Goal: Information Seeking & Learning: Learn about a topic

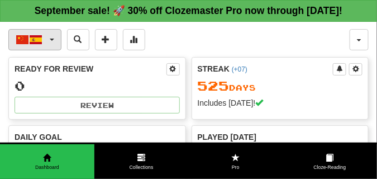
click at [52, 50] on button "中文 / Español" at bounding box center [34, 39] width 53 height 21
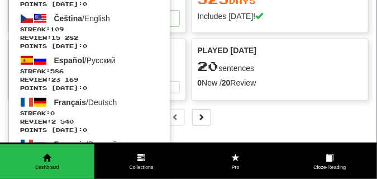
scroll to position [84, 0]
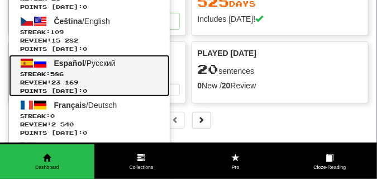
click at [60, 77] on span "586" at bounding box center [56, 73] width 13 height 7
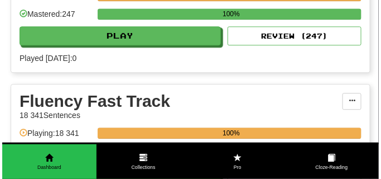
scroll to position [558, 0]
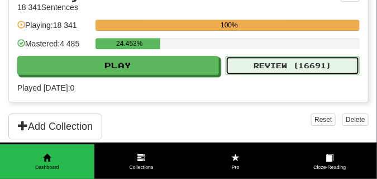
click at [282, 75] on button "Review ( 16691 )" at bounding box center [292, 65] width 134 height 19
select select "**"
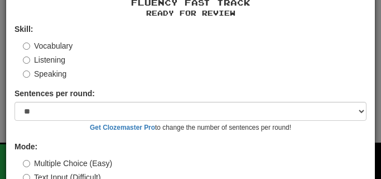
scroll to position [104, 0]
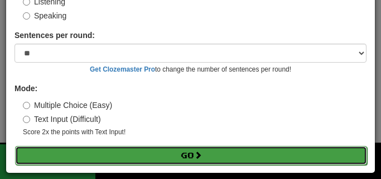
click at [179, 152] on button "Go" at bounding box center [191, 155] width 352 height 19
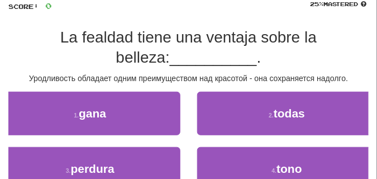
scroll to position [84, 0]
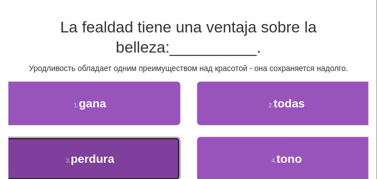
click at [129, 153] on button "3 . perdura" at bounding box center [90, 159] width 180 height 44
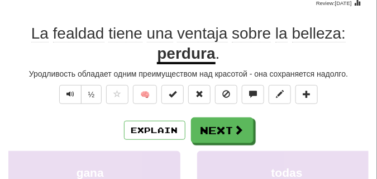
scroll to position [56, 0]
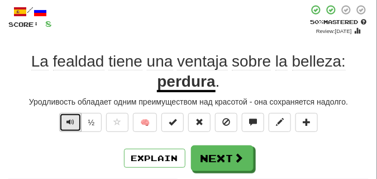
click at [65, 120] on button "Text-to-speech controls" at bounding box center [70, 122] width 22 height 19
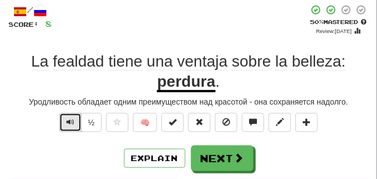
click at [65, 120] on button "Text-to-speech controls" at bounding box center [70, 122] width 22 height 19
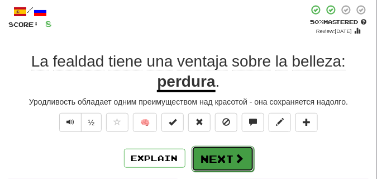
click at [223, 151] on button "Next" at bounding box center [222, 159] width 62 height 26
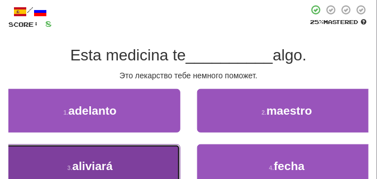
click at [180, 151] on button "3 . aliviará" at bounding box center [90, 166] width 180 height 44
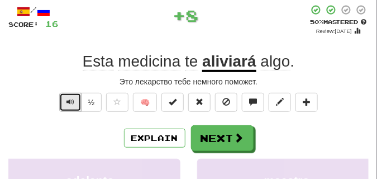
click at [73, 101] on span "Text-to-speech controls" at bounding box center [70, 102] width 8 height 8
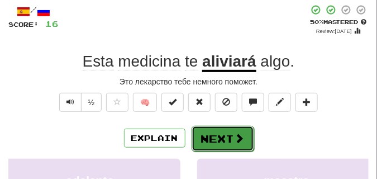
click at [217, 137] on button "Next" at bounding box center [222, 139] width 62 height 26
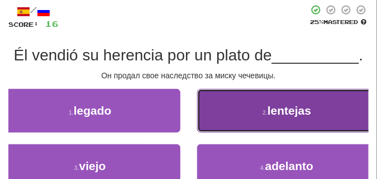
click at [229, 111] on button "2 . lentejas" at bounding box center [287, 111] width 180 height 44
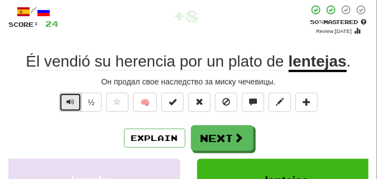
click at [70, 100] on span "Text-to-speech controls" at bounding box center [70, 102] width 8 height 8
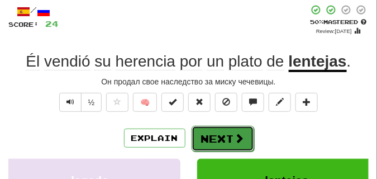
click at [215, 131] on button "Next" at bounding box center [222, 139] width 62 height 26
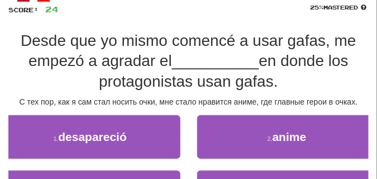
scroll to position [84, 0]
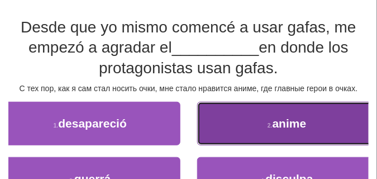
click at [249, 132] on button "2 . anime" at bounding box center [287, 124] width 180 height 44
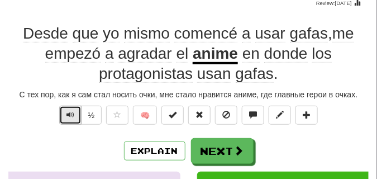
click at [73, 116] on span "Text-to-speech controls" at bounding box center [70, 114] width 8 height 8
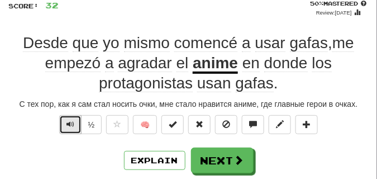
scroll to position [112, 0]
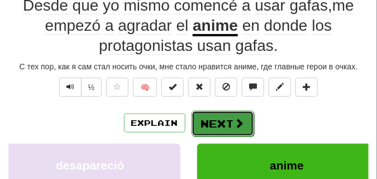
click at [216, 117] on button "Next" at bounding box center [222, 123] width 62 height 26
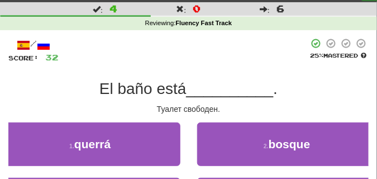
scroll to position [50, 0]
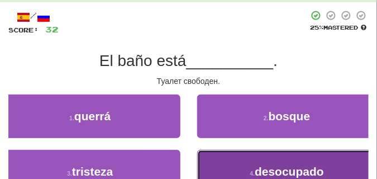
click at [230, 163] on button "4 . desocupado" at bounding box center [287, 172] width 180 height 44
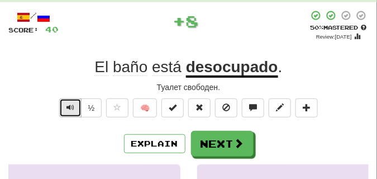
click at [69, 110] on span "Text-to-speech controls" at bounding box center [70, 107] width 8 height 8
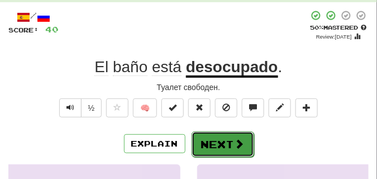
click at [197, 135] on button "Next" at bounding box center [222, 144] width 62 height 26
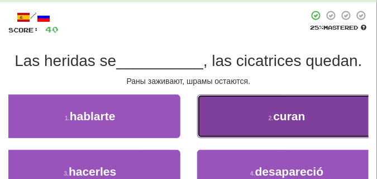
click at [218, 129] on button "2 . curan" at bounding box center [287, 116] width 180 height 44
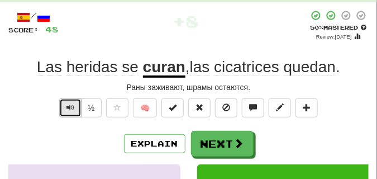
click at [73, 105] on span "Text-to-speech controls" at bounding box center [70, 107] width 8 height 8
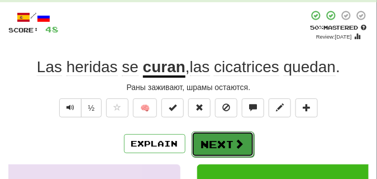
click at [218, 137] on button "Next" at bounding box center [222, 144] width 62 height 26
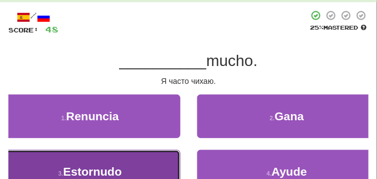
click at [150, 161] on button "3 . Estornudo" at bounding box center [90, 172] width 180 height 44
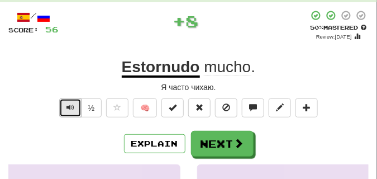
click at [67, 103] on span "Text-to-speech controls" at bounding box center [70, 107] width 8 height 8
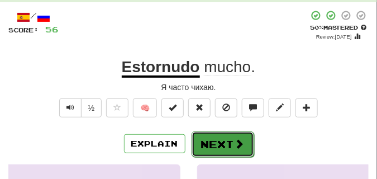
click at [211, 137] on button "Next" at bounding box center [222, 144] width 62 height 26
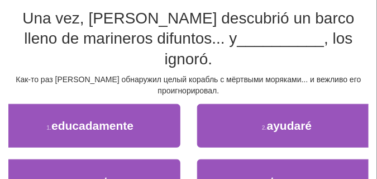
scroll to position [106, 0]
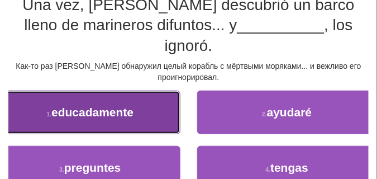
click at [148, 104] on button "1 . educadamente" at bounding box center [90, 112] width 180 height 44
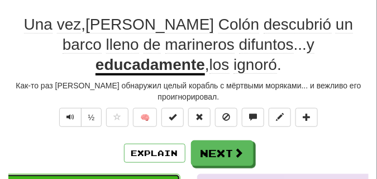
scroll to position [84, 0]
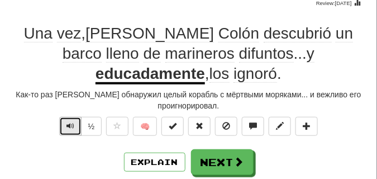
click at [68, 129] on span "Text-to-speech controls" at bounding box center [70, 126] width 8 height 8
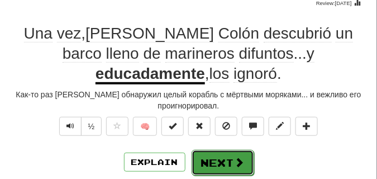
click at [210, 152] on button "Next" at bounding box center [222, 163] width 62 height 26
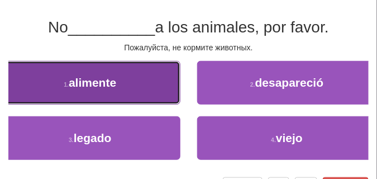
click at [117, 84] on button "1 . alimente" at bounding box center [90, 83] width 180 height 44
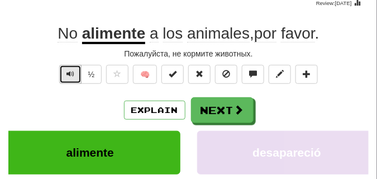
click at [71, 71] on span "Text-to-speech controls" at bounding box center [70, 74] width 8 height 8
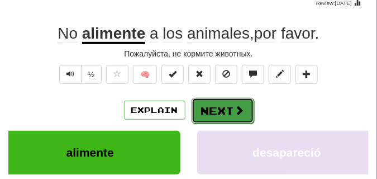
click at [204, 104] on button "Next" at bounding box center [222, 111] width 62 height 26
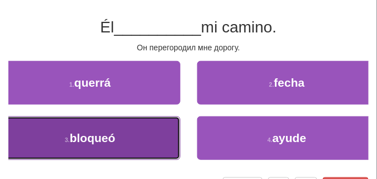
click at [124, 120] on button "3 . bloqueó" at bounding box center [90, 138] width 180 height 44
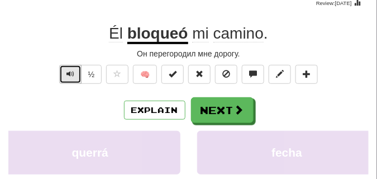
click at [66, 76] on span "Text-to-speech controls" at bounding box center [70, 74] width 8 height 8
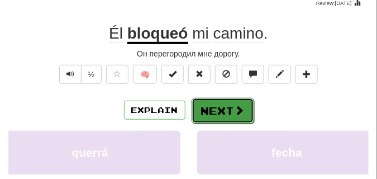
click at [207, 102] on button "Next" at bounding box center [222, 111] width 62 height 26
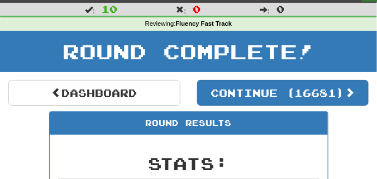
scroll to position [21, 0]
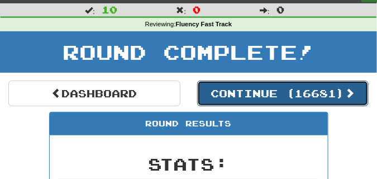
click at [238, 86] on button "Continue ( 16681 )" at bounding box center [283, 93] width 172 height 26
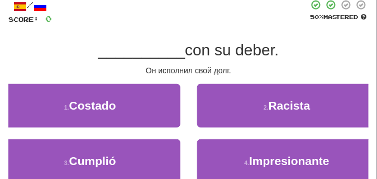
scroll to position [77, 0]
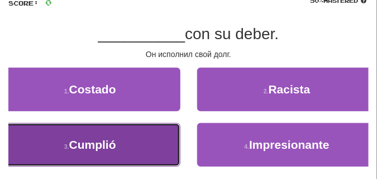
click at [151, 131] on button "3 . Cumplió" at bounding box center [90, 145] width 180 height 44
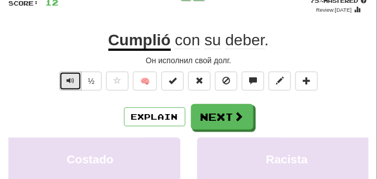
click at [68, 79] on span "Text-to-speech controls" at bounding box center [70, 80] width 8 height 8
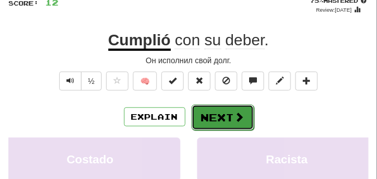
click at [214, 110] on button "Next" at bounding box center [222, 117] width 62 height 26
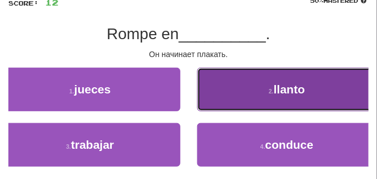
click at [231, 97] on button "2 . llanto" at bounding box center [287, 89] width 180 height 44
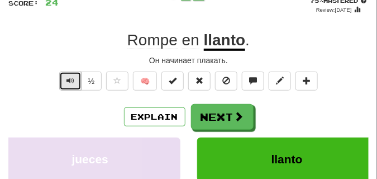
click at [74, 78] on button "Text-to-speech controls" at bounding box center [70, 80] width 22 height 19
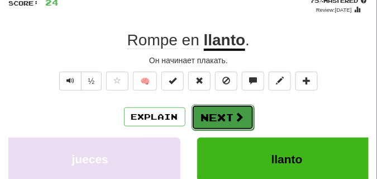
click at [201, 110] on button "Next" at bounding box center [222, 117] width 62 height 26
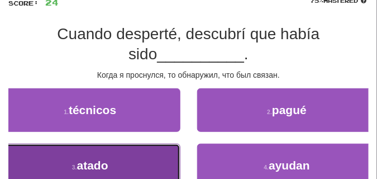
click at [134, 157] on button "3 . atado" at bounding box center [90, 165] width 180 height 44
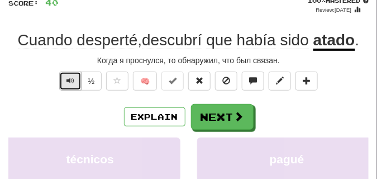
click at [66, 77] on span "Text-to-speech controls" at bounding box center [70, 80] width 8 height 8
click at [67, 78] on span "Text-to-speech controls" at bounding box center [70, 80] width 8 height 8
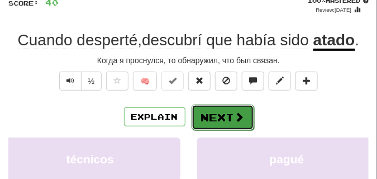
click at [229, 115] on button "Next" at bounding box center [222, 117] width 62 height 26
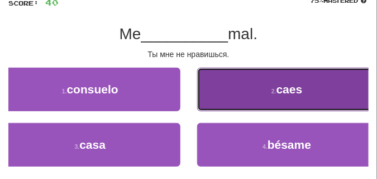
click at [259, 97] on button "2 . caes" at bounding box center [287, 89] width 180 height 44
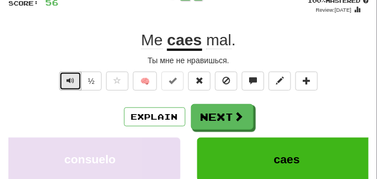
click at [72, 80] on span "Text-to-speech controls" at bounding box center [70, 80] width 8 height 8
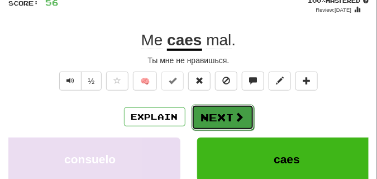
click at [204, 117] on button "Next" at bounding box center [222, 117] width 62 height 26
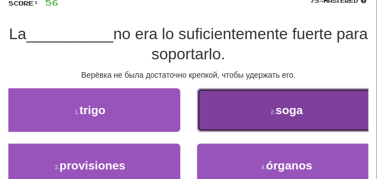
click at [229, 112] on button "2 . soga" at bounding box center [287, 110] width 180 height 44
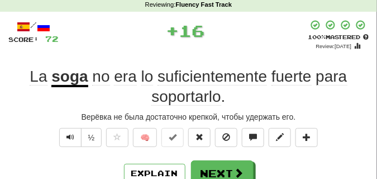
scroll to position [49, 0]
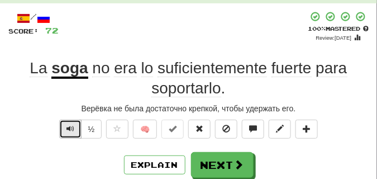
click at [75, 127] on button "Text-to-speech controls" at bounding box center [70, 128] width 22 height 19
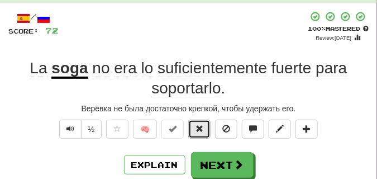
click at [204, 125] on button at bounding box center [199, 128] width 22 height 19
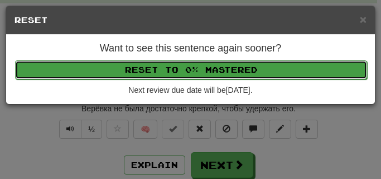
click at [200, 72] on button "Reset to 0% Mastered" at bounding box center [191, 69] width 352 height 19
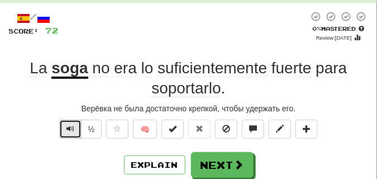
click at [67, 128] on span "Text-to-speech controls" at bounding box center [70, 128] width 8 height 8
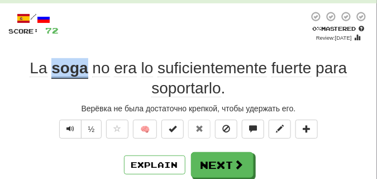
drag, startPoint x: 52, startPoint y: 67, endPoint x: 86, endPoint y: 70, distance: 34.1
click at [86, 70] on u "soga" at bounding box center [69, 69] width 36 height 20
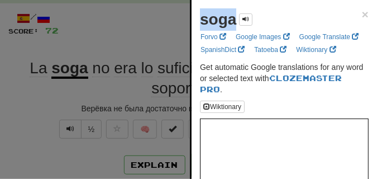
drag, startPoint x: 197, startPoint y: 19, endPoint x: 233, endPoint y: 25, distance: 36.1
copy strong "soga"
click at [98, 39] on div at bounding box center [188, 89] width 377 height 179
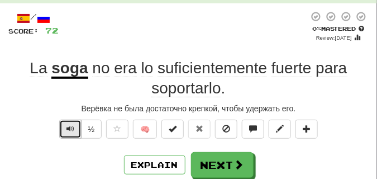
click at [70, 130] on span "Text-to-speech controls" at bounding box center [70, 128] width 8 height 8
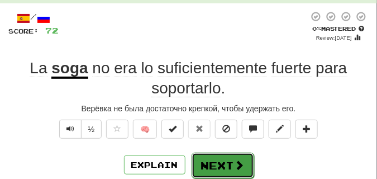
click at [225, 157] on button "Next" at bounding box center [222, 165] width 62 height 26
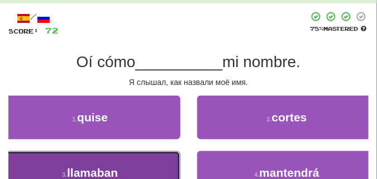
click at [127, 162] on button "3 . llamaban" at bounding box center [90, 173] width 180 height 44
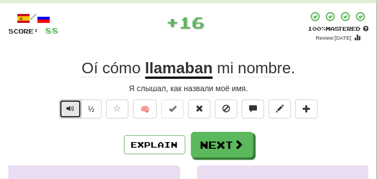
click at [68, 109] on span "Text-to-speech controls" at bounding box center [70, 108] width 8 height 8
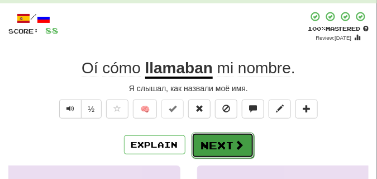
click at [231, 136] on button "Next" at bounding box center [222, 145] width 62 height 26
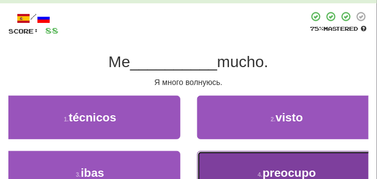
click at [247, 162] on button "4 . preocupo" at bounding box center [287, 173] width 180 height 44
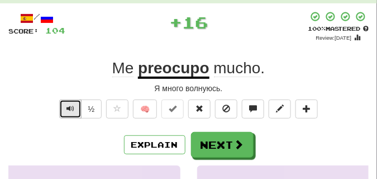
click at [69, 105] on span "Text-to-speech controls" at bounding box center [70, 108] width 8 height 8
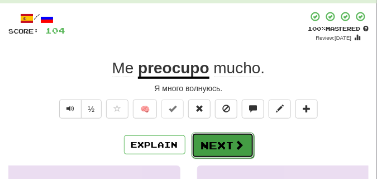
click at [223, 136] on button "Next" at bounding box center [222, 145] width 62 height 26
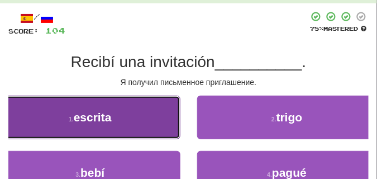
click at [99, 117] on span "escrita" at bounding box center [93, 116] width 38 height 13
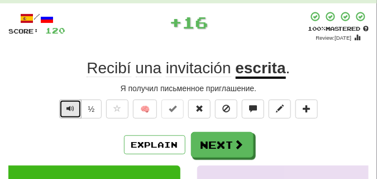
click at [70, 107] on span "Text-to-speech controls" at bounding box center [70, 108] width 8 height 8
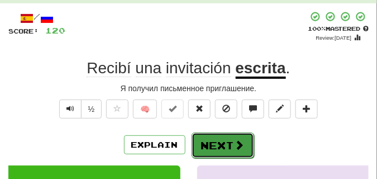
click at [223, 138] on button "Next" at bounding box center [222, 145] width 62 height 26
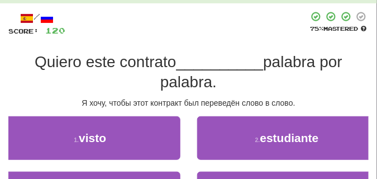
scroll to position [77, 0]
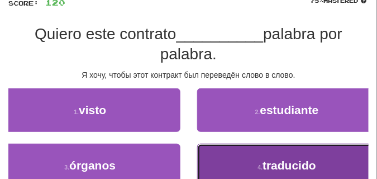
click at [233, 155] on button "4 . traducido" at bounding box center [287, 165] width 180 height 44
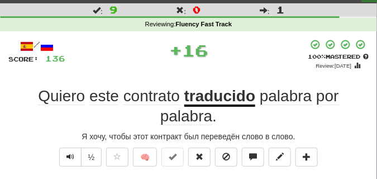
scroll to position [49, 0]
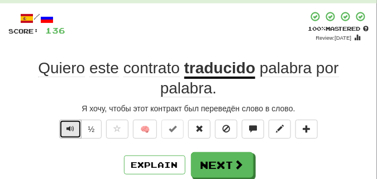
click at [65, 129] on button "Text-to-speech controls" at bounding box center [70, 128] width 22 height 19
click at [72, 127] on span "Text-to-speech controls" at bounding box center [70, 128] width 8 height 8
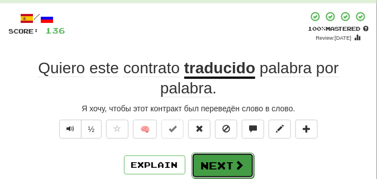
click at [229, 157] on button "Next" at bounding box center [222, 165] width 62 height 26
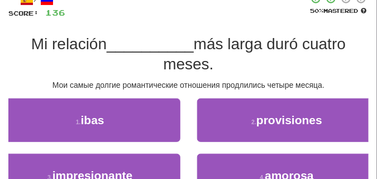
scroll to position [77, 0]
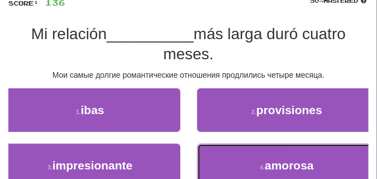
click at [229, 157] on button "4 . amorosa" at bounding box center [287, 165] width 180 height 44
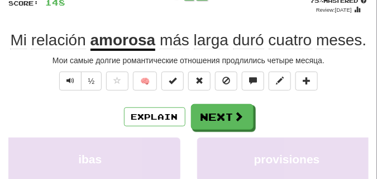
scroll to position [49, 0]
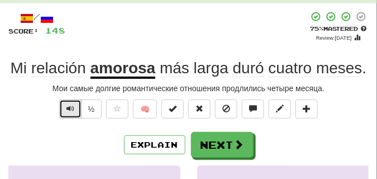
click at [66, 104] on span "Text-to-speech controls" at bounding box center [70, 108] width 8 height 8
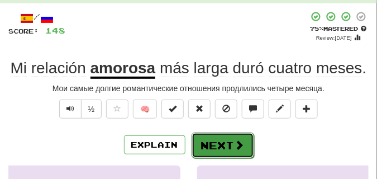
click at [218, 134] on button "Next" at bounding box center [222, 145] width 62 height 26
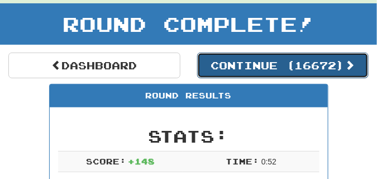
click at [242, 74] on button "Continue ( 16672 )" at bounding box center [283, 65] width 172 height 26
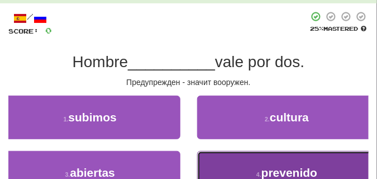
click at [208, 160] on button "4 . prevenido" at bounding box center [287, 173] width 180 height 44
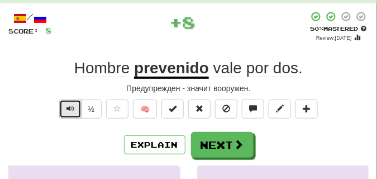
click at [67, 104] on span "Text-to-speech controls" at bounding box center [70, 108] width 8 height 8
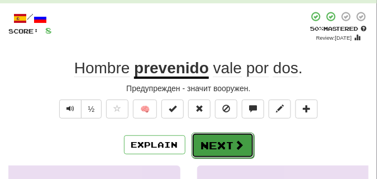
click at [220, 135] on button "Next" at bounding box center [222, 145] width 62 height 26
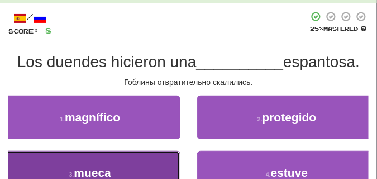
click at [146, 170] on button "3 . mueca" at bounding box center [90, 173] width 180 height 44
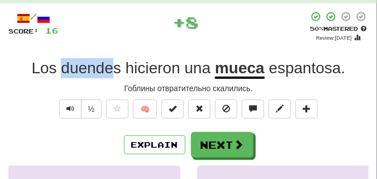
drag, startPoint x: 62, startPoint y: 68, endPoint x: 113, endPoint y: 69, distance: 50.8
click at [113, 69] on span "duendes" at bounding box center [91, 68] width 60 height 18
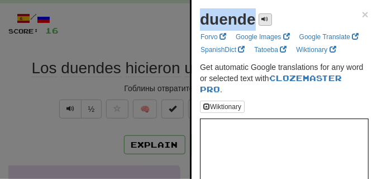
drag, startPoint x: 195, startPoint y: 21, endPoint x: 260, endPoint y: 22, distance: 64.7
copy div "duende"
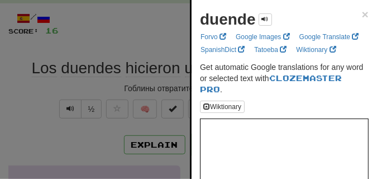
click at [88, 47] on div at bounding box center [188, 89] width 377 height 179
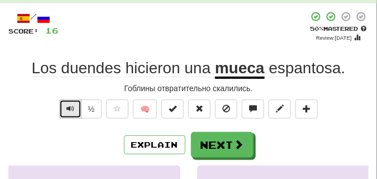
click at [73, 100] on button "Text-to-speech controls" at bounding box center [70, 108] width 22 height 19
click at [73, 108] on span "Text-to-speech controls" at bounding box center [70, 108] width 8 height 8
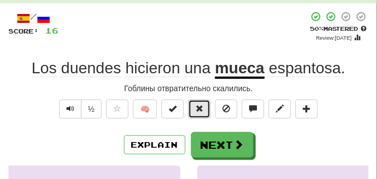
click at [206, 115] on button at bounding box center [199, 108] width 22 height 19
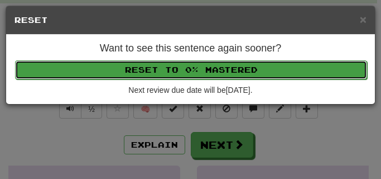
click at [185, 63] on button "Reset to 0% Mastered" at bounding box center [191, 69] width 352 height 19
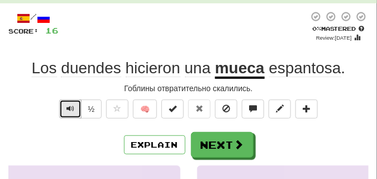
click at [67, 104] on span "Text-to-speech controls" at bounding box center [70, 108] width 8 height 8
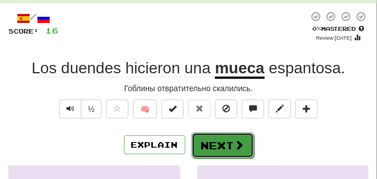
click at [221, 138] on button "Next" at bounding box center [222, 145] width 62 height 26
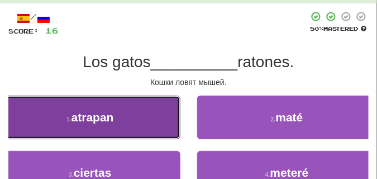
click at [156, 128] on button "1 . atrapan" at bounding box center [90, 117] width 180 height 44
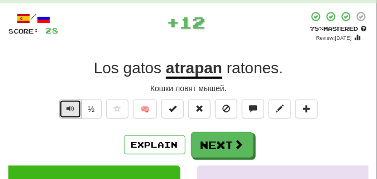
click at [66, 104] on span "Text-to-speech controls" at bounding box center [70, 108] width 8 height 8
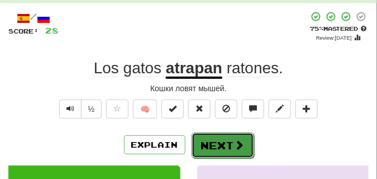
click at [208, 137] on button "Next" at bounding box center [222, 145] width 62 height 26
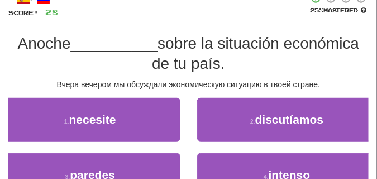
scroll to position [77, 0]
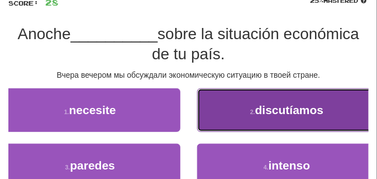
click at [247, 125] on button "2 . discutíamos" at bounding box center [287, 110] width 180 height 44
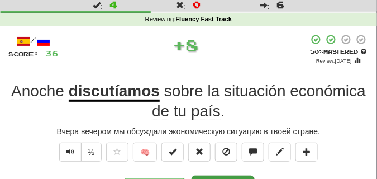
scroll to position [21, 0]
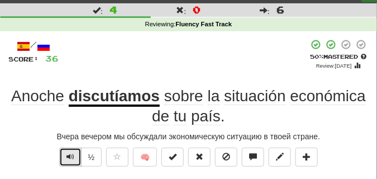
click at [71, 158] on span "Text-to-speech controls" at bounding box center [70, 156] width 8 height 8
click at [70, 152] on span "Text-to-speech controls" at bounding box center [70, 156] width 8 height 8
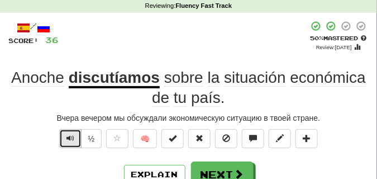
scroll to position [49, 0]
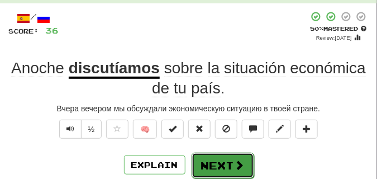
click at [216, 157] on button "Next" at bounding box center [222, 165] width 62 height 26
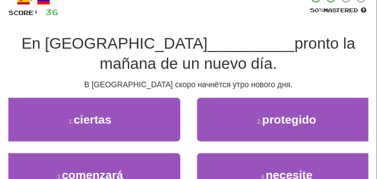
scroll to position [77, 0]
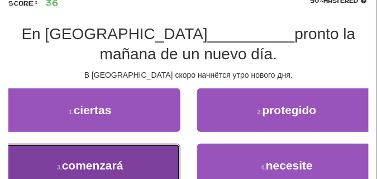
click at [109, 167] on span "comenzará" at bounding box center [92, 164] width 61 height 13
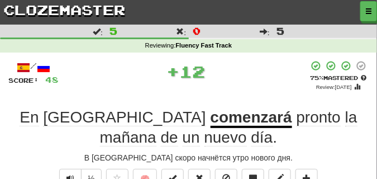
scroll to position [28, 0]
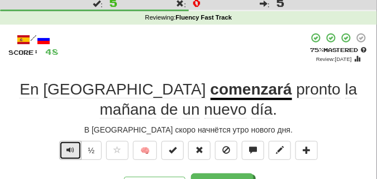
click at [75, 147] on button "Text-to-speech controls" at bounding box center [70, 150] width 22 height 19
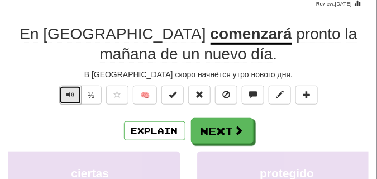
scroll to position [84, 0]
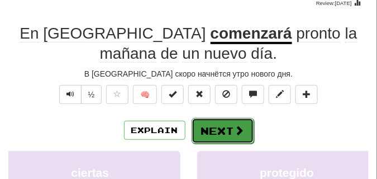
click at [211, 124] on button "Next" at bounding box center [222, 131] width 62 height 26
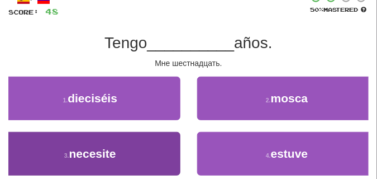
scroll to position [56, 0]
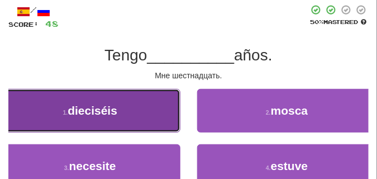
click at [115, 114] on span "dieciséis" at bounding box center [92, 110] width 50 height 13
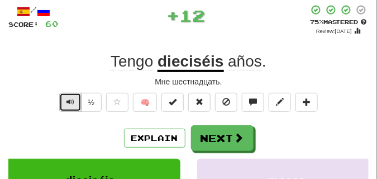
click at [73, 99] on span "Text-to-speech controls" at bounding box center [70, 102] width 8 height 8
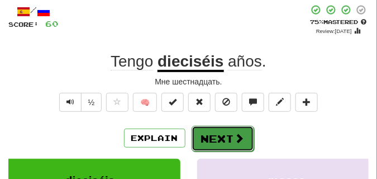
click at [211, 127] on button "Next" at bounding box center [222, 139] width 62 height 26
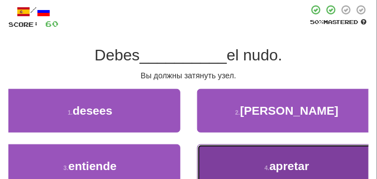
click at [213, 154] on button "4 . apretar" at bounding box center [287, 166] width 180 height 44
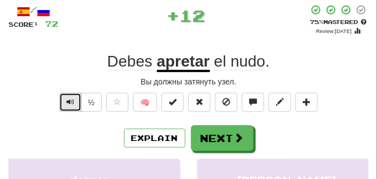
click at [65, 99] on button "Text-to-speech controls" at bounding box center [70, 102] width 22 height 19
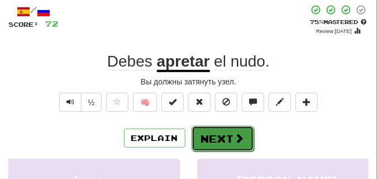
click at [227, 129] on button "Next" at bounding box center [222, 139] width 62 height 26
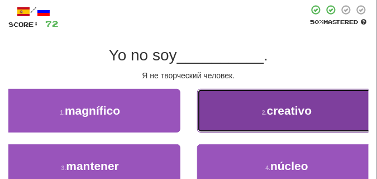
click at [227, 120] on button "2 . creativo" at bounding box center [287, 111] width 180 height 44
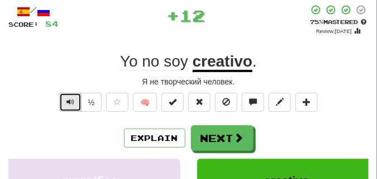
click at [72, 95] on button "Text-to-speech controls" at bounding box center [70, 102] width 22 height 19
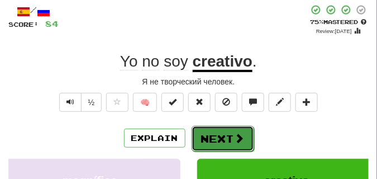
click at [213, 129] on button "Next" at bounding box center [222, 139] width 62 height 26
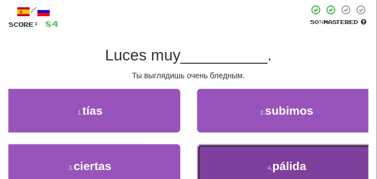
click at [216, 150] on button "4 . pálida" at bounding box center [287, 166] width 180 height 44
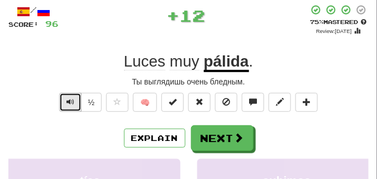
click at [69, 98] on span "Text-to-speech controls" at bounding box center [70, 102] width 8 height 8
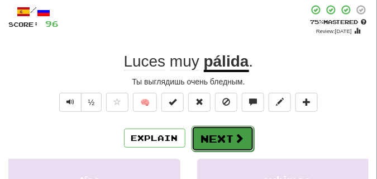
click at [214, 129] on button "Next" at bounding box center [222, 139] width 62 height 26
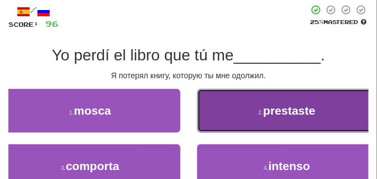
click at [247, 122] on button "2 . prestaste" at bounding box center [287, 111] width 180 height 44
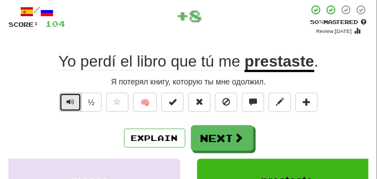
click at [71, 96] on button "Text-to-speech controls" at bounding box center [70, 102] width 22 height 19
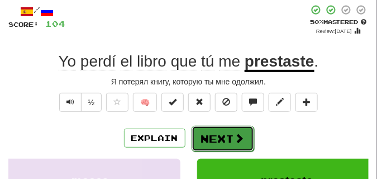
click at [205, 128] on button "Next" at bounding box center [222, 139] width 62 height 26
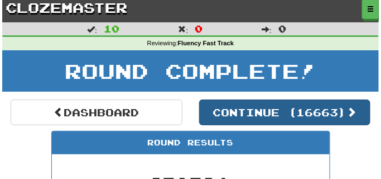
scroll to position [0, 0]
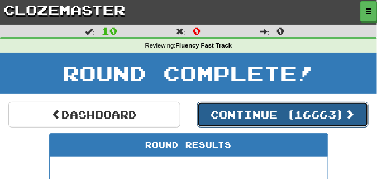
click at [225, 119] on button "Continue ( 16663 )" at bounding box center [283, 115] width 172 height 26
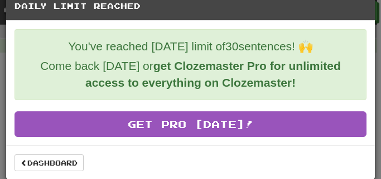
scroll to position [20, 0]
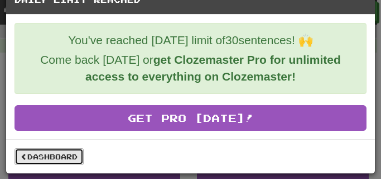
click at [66, 153] on link "Dashboard" at bounding box center [49, 156] width 69 height 17
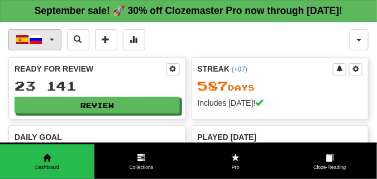
click at [51, 41] on span "button" at bounding box center [52, 39] width 4 height 2
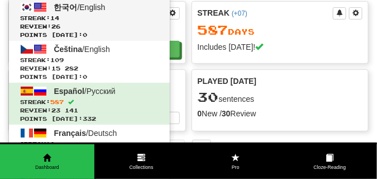
scroll to position [56, 0]
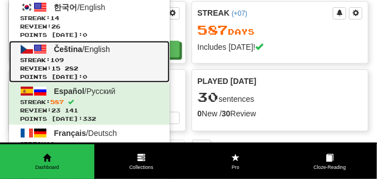
click at [44, 73] on span "Review: 15 282" at bounding box center [89, 68] width 138 height 8
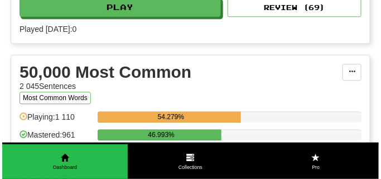
scroll to position [1283, 0]
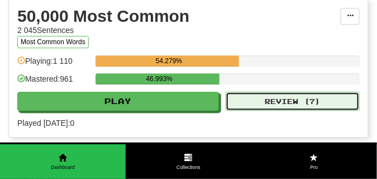
click at [239, 110] on button "Review ( 7 )" at bounding box center [292, 100] width 134 height 19
select select "**"
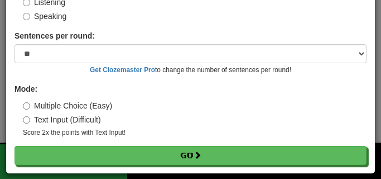
scroll to position [104, 0]
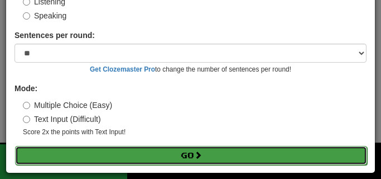
click at [146, 155] on button "Go" at bounding box center [191, 155] width 352 height 19
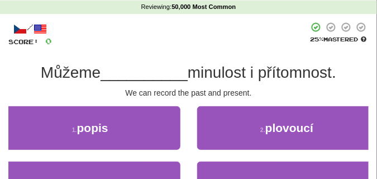
scroll to position [56, 0]
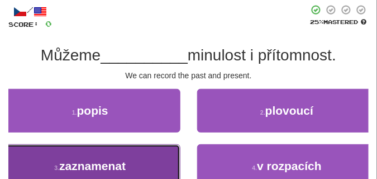
click at [118, 160] on span "zaznamenat" at bounding box center [92, 165] width 66 height 13
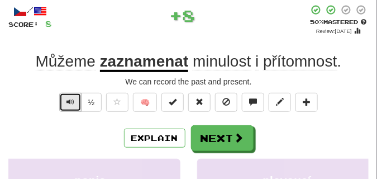
click at [72, 102] on span "Text-to-speech controls" at bounding box center [70, 102] width 8 height 8
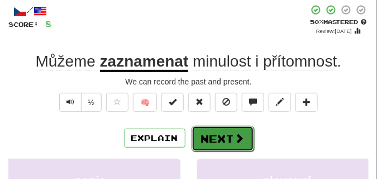
click at [210, 130] on button "Next" at bounding box center [222, 139] width 62 height 26
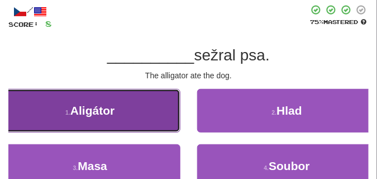
click at [128, 124] on button "1 . Aligátor" at bounding box center [90, 111] width 180 height 44
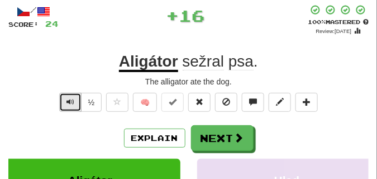
click at [67, 98] on span "Text-to-speech controls" at bounding box center [70, 102] width 8 height 8
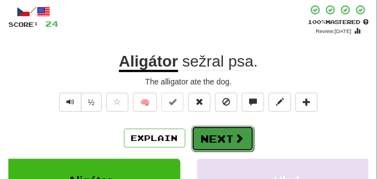
click at [205, 129] on button "Next" at bounding box center [222, 139] width 62 height 26
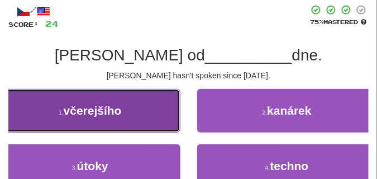
click at [130, 114] on button "1 . včerejšího" at bounding box center [90, 111] width 180 height 44
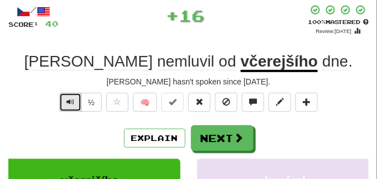
click at [70, 98] on span "Text-to-speech controls" at bounding box center [70, 102] width 8 height 8
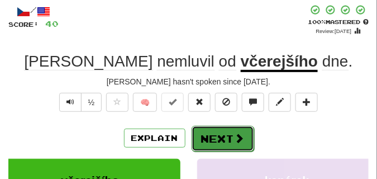
click at [220, 131] on button "Next" at bounding box center [222, 139] width 62 height 26
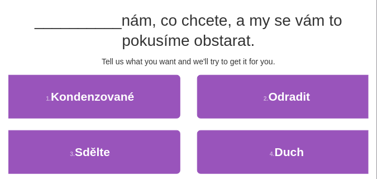
scroll to position [112, 0]
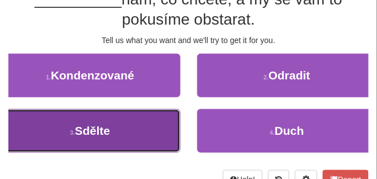
click at [95, 119] on button "3 . Sdělte" at bounding box center [90, 131] width 180 height 44
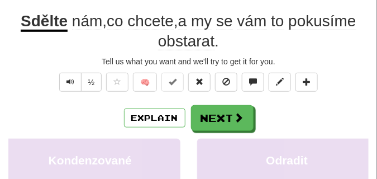
scroll to position [61, 0]
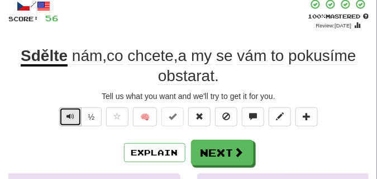
click at [67, 118] on span "Text-to-speech controls" at bounding box center [70, 116] width 8 height 8
click at [67, 117] on span "Text-to-speech controls" at bounding box center [70, 116] width 8 height 8
click at [71, 117] on span "Text-to-speech controls" at bounding box center [70, 116] width 8 height 8
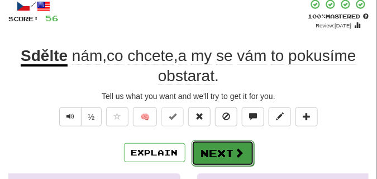
click at [215, 145] on button "Next" at bounding box center [222, 153] width 62 height 26
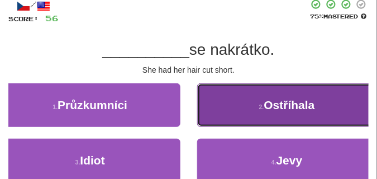
click at [214, 124] on button "2 . Ostříhala" at bounding box center [287, 105] width 180 height 44
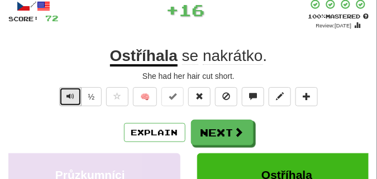
click at [71, 94] on span "Text-to-speech controls" at bounding box center [70, 96] width 8 height 8
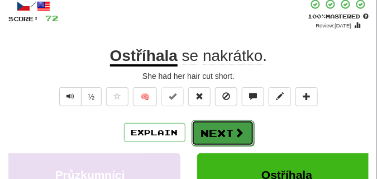
click at [207, 123] on button "Next" at bounding box center [222, 133] width 62 height 26
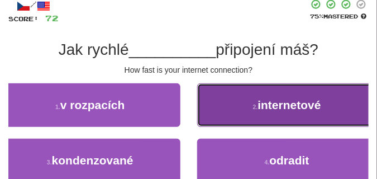
click at [216, 110] on button "2 . internetové" at bounding box center [287, 105] width 180 height 44
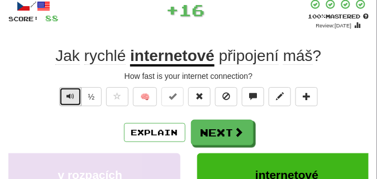
click at [67, 93] on span "Text-to-speech controls" at bounding box center [70, 96] width 8 height 8
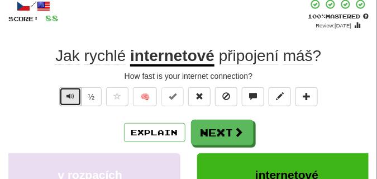
click at [67, 93] on span "Text-to-speech controls" at bounding box center [70, 96] width 8 height 8
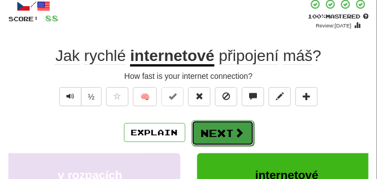
click at [206, 125] on button "Next" at bounding box center [222, 133] width 62 height 26
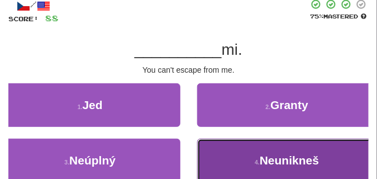
click at [254, 143] on button "4 . Neunikneš" at bounding box center [287, 160] width 180 height 44
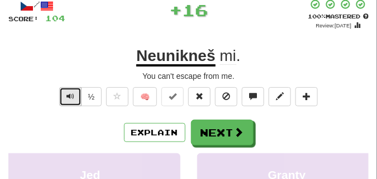
click at [75, 97] on button "Text-to-speech controls" at bounding box center [70, 96] width 22 height 19
click at [66, 93] on span "Text-to-speech controls" at bounding box center [70, 96] width 8 height 8
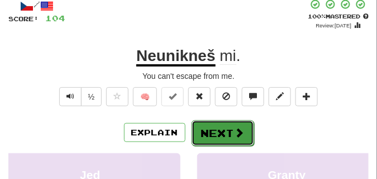
click at [220, 123] on button "Next" at bounding box center [222, 133] width 62 height 26
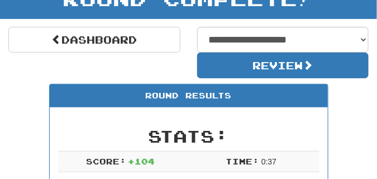
scroll to position [27, 0]
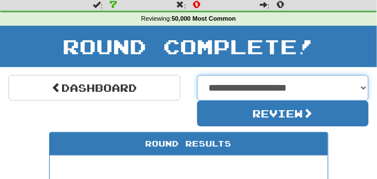
click at [363, 89] on select "**********" at bounding box center [283, 88] width 172 height 26
select select "**********"
click at [197, 75] on select "**********" at bounding box center [283, 88] width 172 height 26
select select "**********"
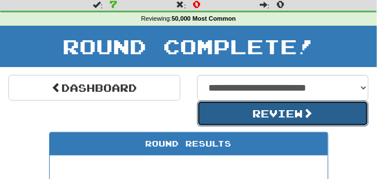
click at [263, 112] on button "Review" at bounding box center [283, 113] width 172 height 26
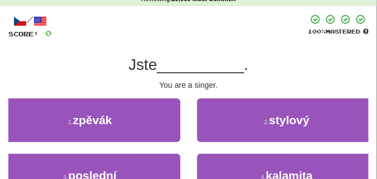
scroll to position [56, 0]
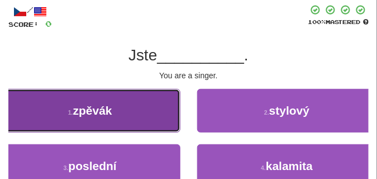
click at [107, 109] on span "zpěvák" at bounding box center [92, 110] width 39 height 13
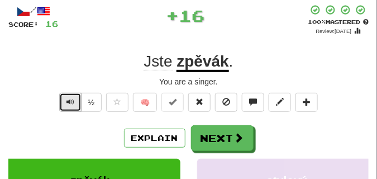
click at [69, 103] on span "Text-to-speech controls" at bounding box center [70, 102] width 8 height 8
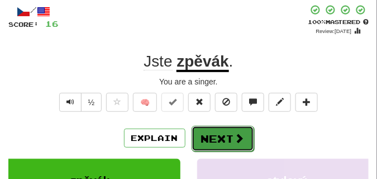
click at [208, 137] on button "Next" at bounding box center [222, 139] width 62 height 26
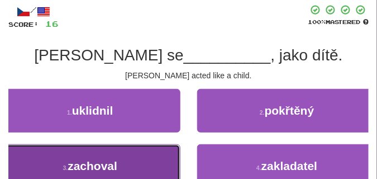
click at [159, 148] on button "3 . zachoval" at bounding box center [90, 166] width 180 height 44
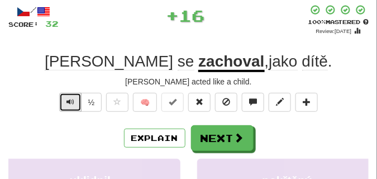
click at [69, 99] on span "Text-to-speech controls" at bounding box center [70, 102] width 8 height 8
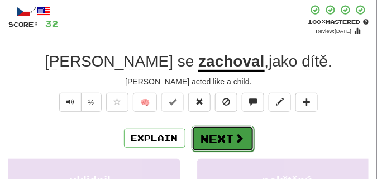
click at [210, 127] on button "Next" at bounding box center [222, 139] width 62 height 26
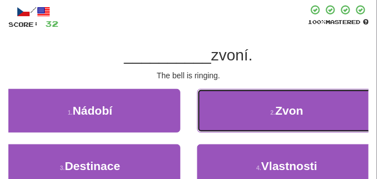
click at [210, 127] on button "2 . Zvon" at bounding box center [287, 111] width 180 height 44
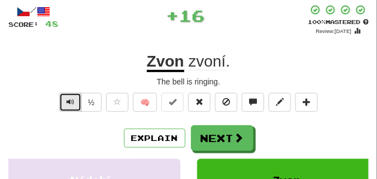
click at [64, 101] on button "Text-to-speech controls" at bounding box center [70, 102] width 22 height 19
click at [65, 101] on button "Text-to-speech controls" at bounding box center [70, 102] width 22 height 19
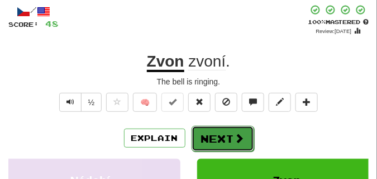
click at [209, 129] on button "Next" at bounding box center [222, 139] width 62 height 26
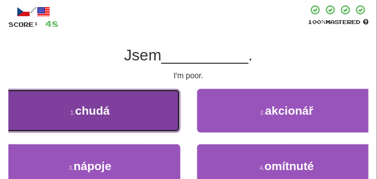
click at [123, 118] on button "1 . chudá" at bounding box center [90, 111] width 180 height 44
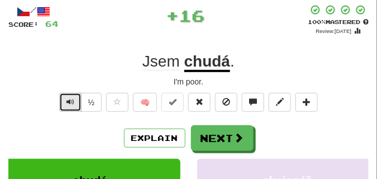
click at [67, 99] on span "Text-to-speech controls" at bounding box center [70, 102] width 8 height 8
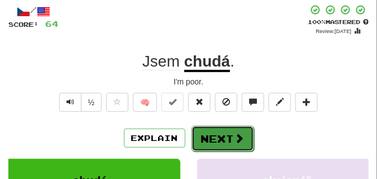
click at [222, 128] on button "Next" at bounding box center [222, 139] width 62 height 26
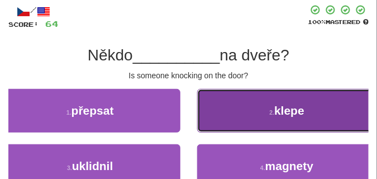
click at [221, 122] on button "2 . klepe" at bounding box center [287, 111] width 180 height 44
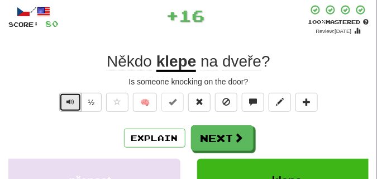
click at [70, 97] on button "Text-to-speech controls" at bounding box center [70, 102] width 22 height 19
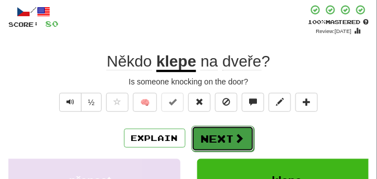
click at [218, 129] on button "Next" at bounding box center [222, 139] width 62 height 26
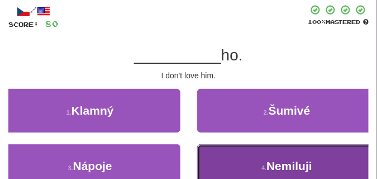
click at [219, 161] on button "4 . Nemiluji" at bounding box center [287, 166] width 180 height 44
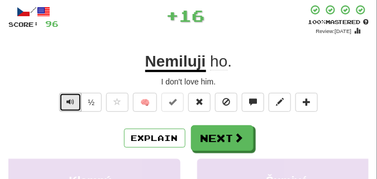
click at [66, 100] on span "Text-to-speech controls" at bounding box center [70, 102] width 8 height 8
click at [67, 100] on span "Text-to-speech controls" at bounding box center [70, 102] width 8 height 8
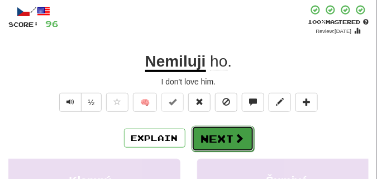
click at [206, 128] on button "Next" at bounding box center [222, 139] width 62 height 26
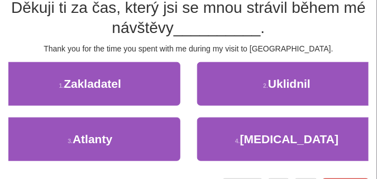
scroll to position [112, 0]
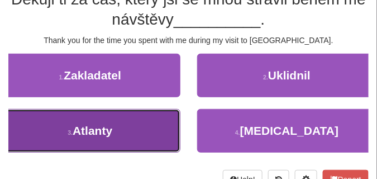
click at [157, 126] on button "3 . Atlanty" at bounding box center [90, 131] width 180 height 44
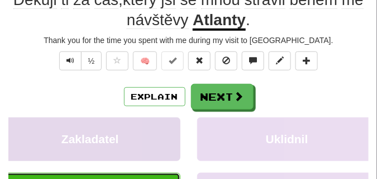
scroll to position [61, 0]
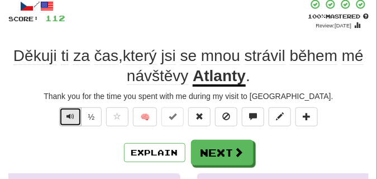
click at [70, 118] on span "Text-to-speech controls" at bounding box center [70, 116] width 8 height 8
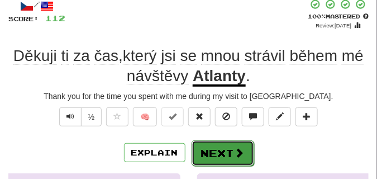
click at [204, 141] on button "Next" at bounding box center [222, 153] width 62 height 26
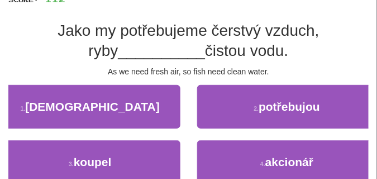
scroll to position [89, 0]
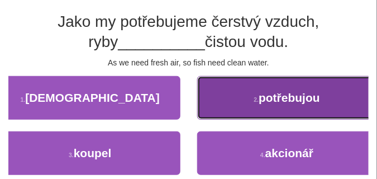
click at [238, 104] on button "2 . potřebujou" at bounding box center [287, 98] width 180 height 44
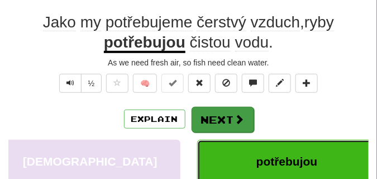
scroll to position [39, 0]
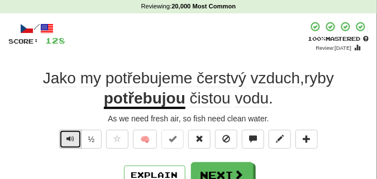
click at [66, 138] on span "Text-to-speech controls" at bounding box center [70, 138] width 8 height 8
click at [69, 138] on span "Text-to-speech controls" at bounding box center [70, 138] width 8 height 8
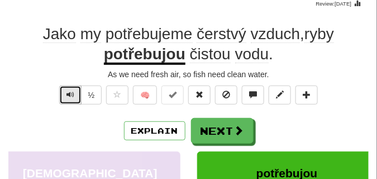
scroll to position [84, 0]
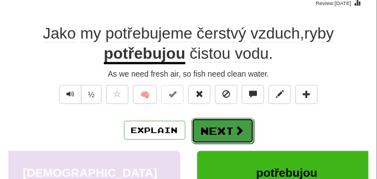
click at [203, 124] on button "Next" at bounding box center [222, 131] width 62 height 26
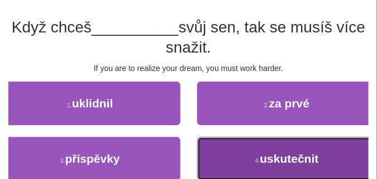
click at [232, 150] on button "4 . uskutečnit" at bounding box center [287, 159] width 180 height 44
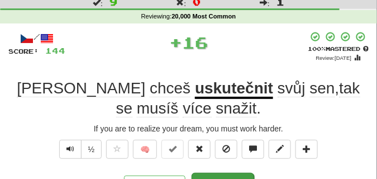
scroll to position [28, 0]
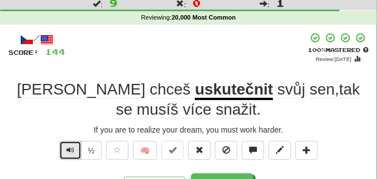
click at [71, 148] on span "Text-to-speech controls" at bounding box center [70, 150] width 8 height 8
click at [72, 148] on span "Text-to-speech controls" at bounding box center [70, 150] width 8 height 8
click at [72, 147] on span "Text-to-speech controls" at bounding box center [70, 150] width 8 height 8
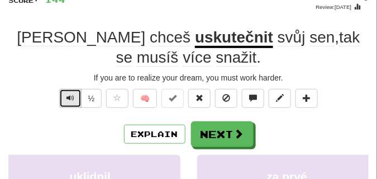
scroll to position [84, 0]
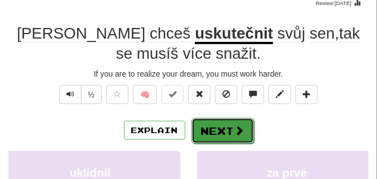
click at [204, 127] on button "Next" at bounding box center [222, 131] width 62 height 26
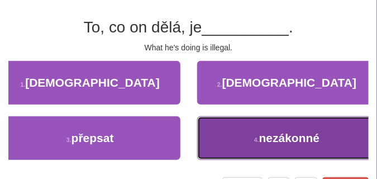
click at [224, 127] on button "4 . nezákonné" at bounding box center [287, 138] width 180 height 44
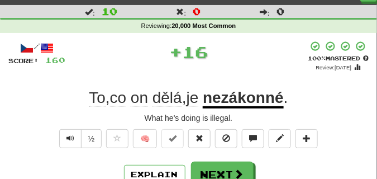
scroll to position [0, 0]
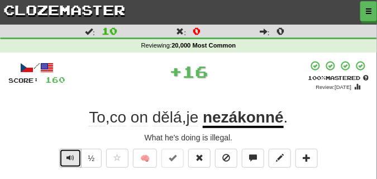
click at [66, 153] on span "Text-to-speech controls" at bounding box center [70, 157] width 8 height 8
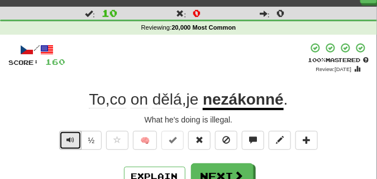
scroll to position [28, 0]
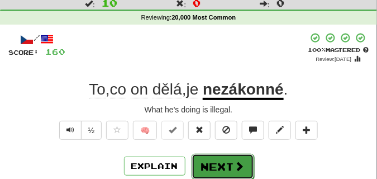
click at [200, 160] on button "Next" at bounding box center [222, 166] width 62 height 26
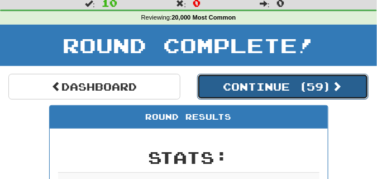
click at [224, 97] on button "Continue ( 59 )" at bounding box center [283, 87] width 172 height 26
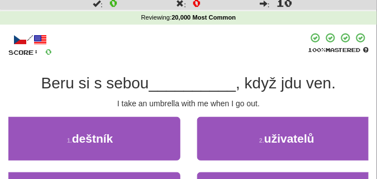
scroll to position [56, 0]
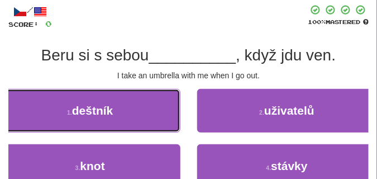
click at [107, 111] on span "deštník" at bounding box center [92, 110] width 41 height 13
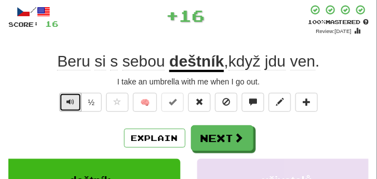
click at [67, 103] on span "Text-to-speech controls" at bounding box center [70, 102] width 8 height 8
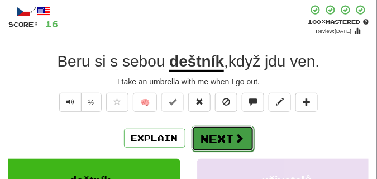
click at [209, 131] on button "Next" at bounding box center [222, 139] width 62 height 26
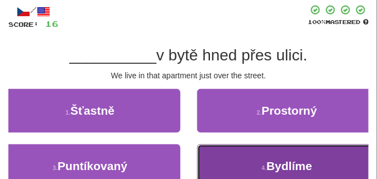
click at [233, 160] on button "4 . Bydlíme" at bounding box center [287, 166] width 180 height 44
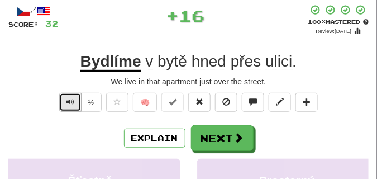
click at [66, 98] on span "Text-to-speech controls" at bounding box center [70, 102] width 8 height 8
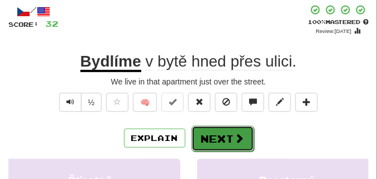
click at [206, 131] on button "Next" at bounding box center [222, 139] width 62 height 26
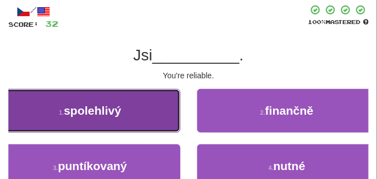
click at [129, 115] on button "1 . spolehlivý" at bounding box center [90, 111] width 180 height 44
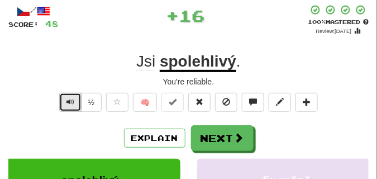
click at [66, 99] on span "Text-to-speech controls" at bounding box center [70, 102] width 8 height 8
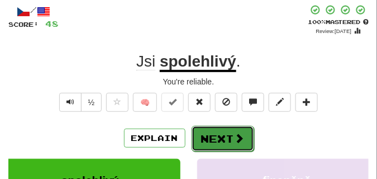
click at [209, 129] on button "Next" at bounding box center [222, 139] width 62 height 26
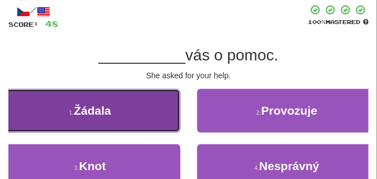
click at [162, 119] on button "1 . Žádala" at bounding box center [90, 111] width 180 height 44
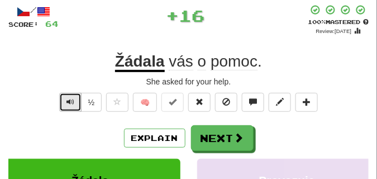
click at [71, 98] on span "Text-to-speech controls" at bounding box center [70, 102] width 8 height 8
click at [69, 98] on span "Text-to-speech controls" at bounding box center [70, 102] width 8 height 8
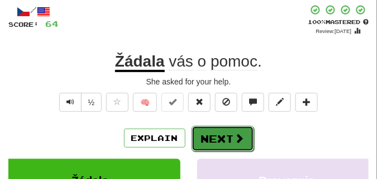
click at [219, 132] on button "Next" at bounding box center [222, 139] width 62 height 26
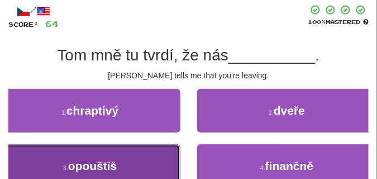
click at [99, 157] on button "3 . opouštíš" at bounding box center [90, 166] width 180 height 44
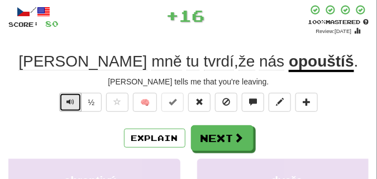
click at [72, 100] on span "Text-to-speech controls" at bounding box center [70, 102] width 8 height 8
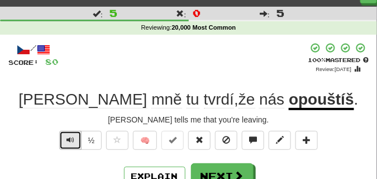
scroll to position [28, 0]
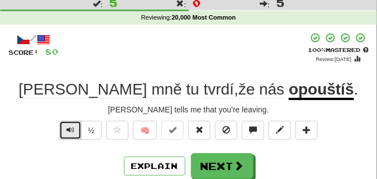
click at [68, 126] on span "Text-to-speech controls" at bounding box center [70, 130] width 8 height 8
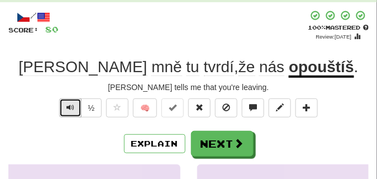
scroll to position [84, 0]
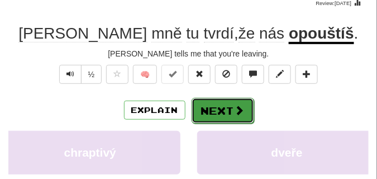
click at [219, 104] on button "Next" at bounding box center [222, 111] width 62 height 26
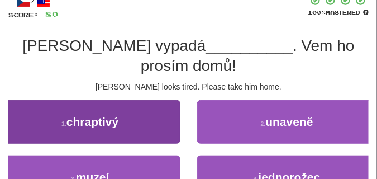
scroll to position [56, 0]
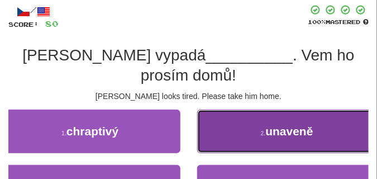
click at [233, 113] on button "2 . unaveně" at bounding box center [287, 131] width 180 height 44
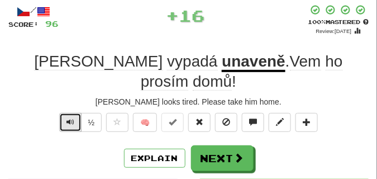
click at [71, 118] on span "Text-to-speech controls" at bounding box center [70, 122] width 8 height 8
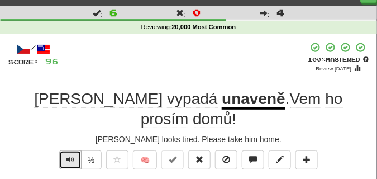
scroll to position [28, 0]
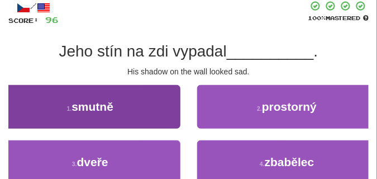
scroll to position [84, 0]
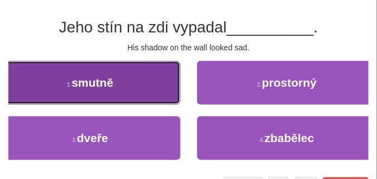
click at [118, 100] on button "1 . smutně" at bounding box center [90, 83] width 180 height 44
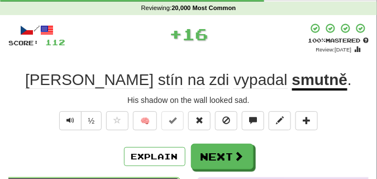
scroll to position [28, 0]
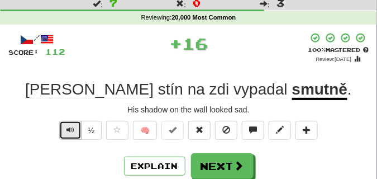
click at [74, 127] on button "Text-to-speech controls" at bounding box center [70, 129] width 22 height 19
click at [73, 127] on span "Text-to-speech controls" at bounding box center [70, 130] width 8 height 8
click at [72, 126] on span "Text-to-speech controls" at bounding box center [70, 130] width 8 height 8
click at [70, 129] on span "Text-to-speech controls" at bounding box center [70, 130] width 8 height 8
click at [70, 130] on span "Text-to-speech controls" at bounding box center [70, 130] width 8 height 8
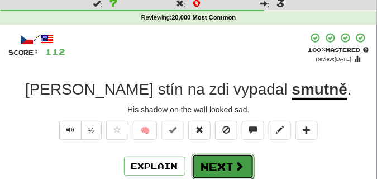
click at [208, 155] on button "Next" at bounding box center [222, 166] width 62 height 26
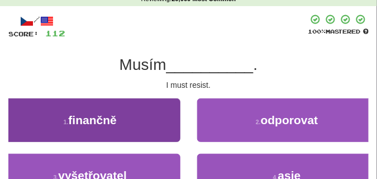
scroll to position [56, 0]
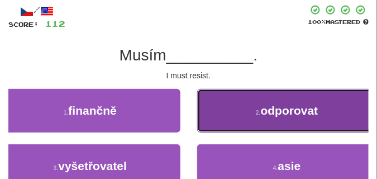
click at [205, 114] on button "2 . odporovat" at bounding box center [287, 111] width 180 height 44
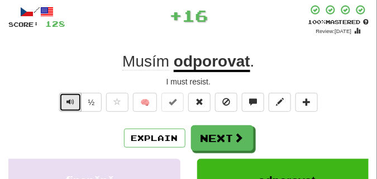
click at [67, 98] on span "Text-to-speech controls" at bounding box center [70, 102] width 8 height 8
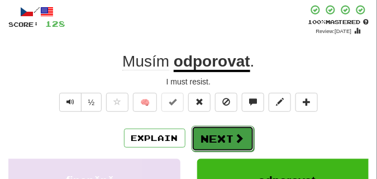
click at [204, 129] on button "Next" at bounding box center [222, 139] width 62 height 26
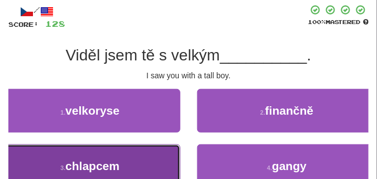
click at [114, 152] on button "3 . chlapcem" at bounding box center [90, 166] width 180 height 44
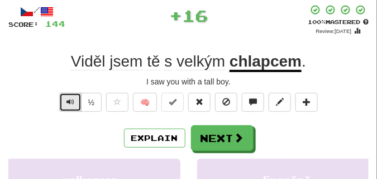
click at [70, 100] on span "Text-to-speech controls" at bounding box center [70, 102] width 8 height 8
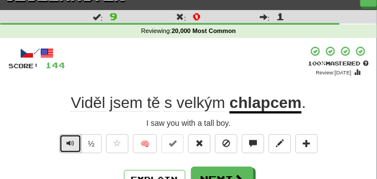
scroll to position [28, 0]
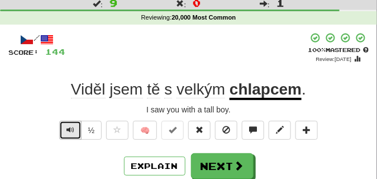
click at [67, 129] on span "Text-to-speech controls" at bounding box center [70, 130] width 8 height 8
click at [67, 127] on span "Text-to-speech controls" at bounding box center [70, 130] width 8 height 8
click at [66, 126] on span "Text-to-speech controls" at bounding box center [70, 130] width 8 height 8
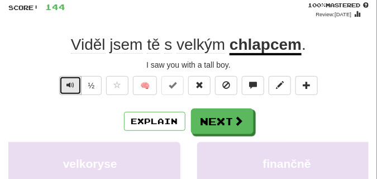
scroll to position [84, 0]
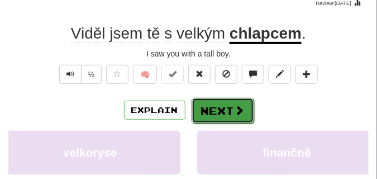
click at [204, 107] on button "Next" at bounding box center [222, 111] width 62 height 26
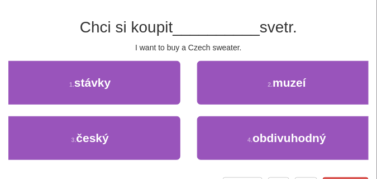
scroll to position [56, 0]
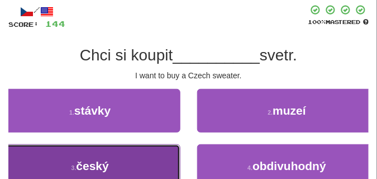
click at [94, 153] on button "3 . český" at bounding box center [90, 166] width 180 height 44
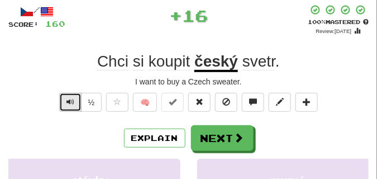
click at [71, 103] on span "Text-to-speech controls" at bounding box center [70, 102] width 8 height 8
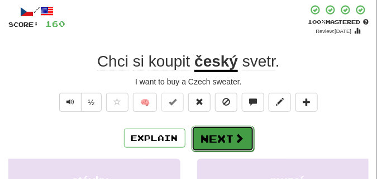
click at [216, 131] on button "Next" at bounding box center [222, 139] width 62 height 26
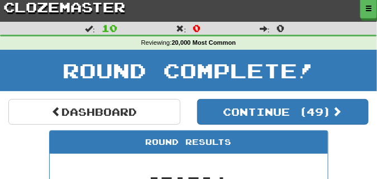
scroll to position [0, 0]
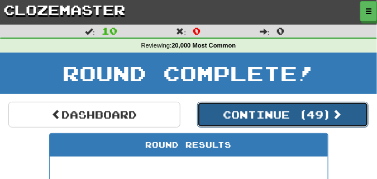
click at [228, 119] on button "Continue ( 49 )" at bounding box center [283, 115] width 172 height 26
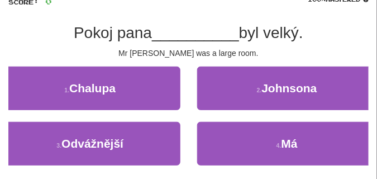
scroll to position [84, 0]
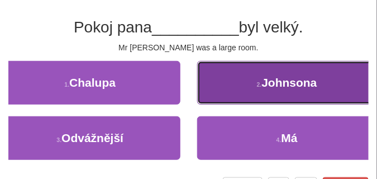
click at [230, 89] on button "2 . Johnsona" at bounding box center [287, 83] width 180 height 44
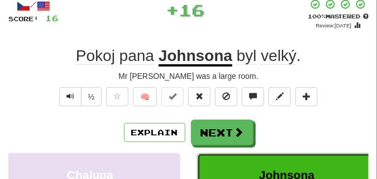
scroll to position [28, 0]
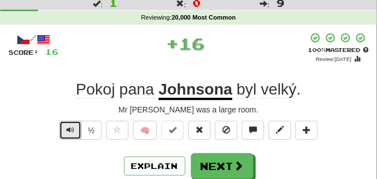
click at [66, 127] on span "Text-to-speech controls" at bounding box center [70, 130] width 8 height 8
click at [67, 131] on span "Text-to-speech controls" at bounding box center [70, 130] width 8 height 8
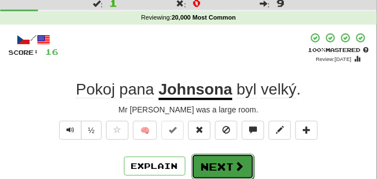
click at [210, 159] on button "Next" at bounding box center [222, 166] width 62 height 26
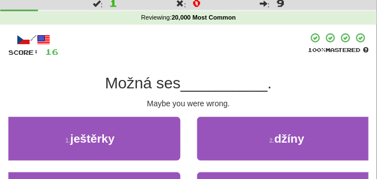
scroll to position [56, 0]
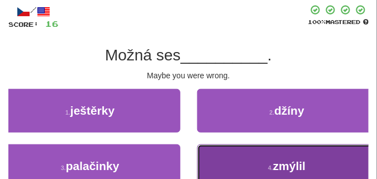
click at [247, 158] on button "4 . zmýlil" at bounding box center [287, 166] width 180 height 44
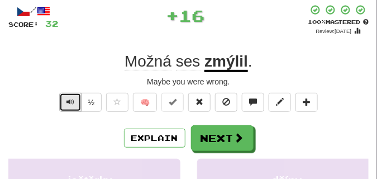
click at [70, 102] on span "Text-to-speech controls" at bounding box center [70, 102] width 8 height 8
click at [70, 100] on span "Text-to-speech controls" at bounding box center [70, 102] width 8 height 8
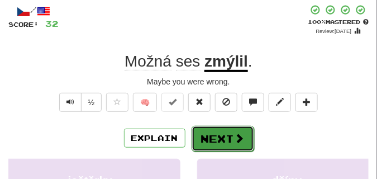
click at [229, 131] on button "Next" at bounding box center [222, 139] width 62 height 26
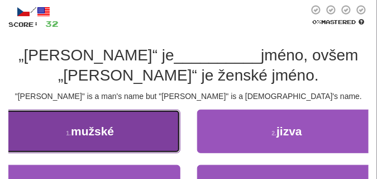
click at [110, 130] on span "mužské" at bounding box center [92, 130] width 43 height 13
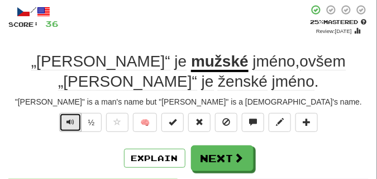
click at [73, 126] on span "Text-to-speech controls" at bounding box center [70, 122] width 8 height 8
click at [71, 123] on span "Text-to-speech controls" at bounding box center [70, 122] width 8 height 8
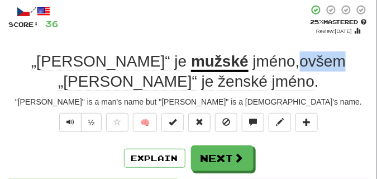
drag, startPoint x: 220, startPoint y: 60, endPoint x: 262, endPoint y: 64, distance: 42.6
click at [300, 64] on span "ovšem" at bounding box center [323, 61] width 46 height 18
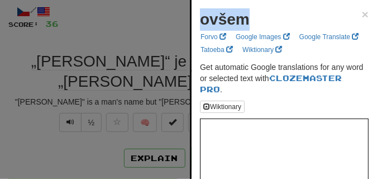
drag, startPoint x: 201, startPoint y: 26, endPoint x: 256, endPoint y: 25, distance: 54.7
click at [256, 25] on div "ovšem ×" at bounding box center [284, 19] width 168 height 22
copy strong "ovšem"
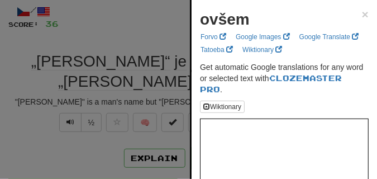
click at [73, 119] on div at bounding box center [188, 89] width 377 height 179
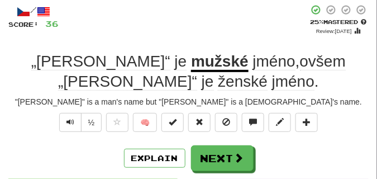
click at [109, 48] on div "/ Score: 36 + 4 25 % Mastered Review: 2025-09-21 „Michael“ je mužské jméno , ov…" at bounding box center [188, 176] width 360 height 344
click at [62, 123] on button "Text-to-speech controls" at bounding box center [70, 122] width 22 height 19
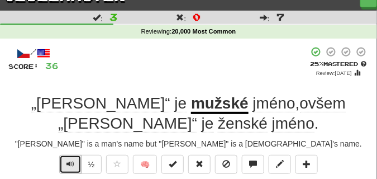
scroll to position [28, 0]
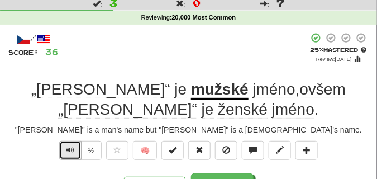
click at [66, 151] on span "Text-to-speech controls" at bounding box center [70, 150] width 8 height 8
click at [70, 150] on span "Text-to-speech controls" at bounding box center [70, 150] width 8 height 8
click at [71, 150] on span "Text-to-speech controls" at bounding box center [70, 150] width 8 height 8
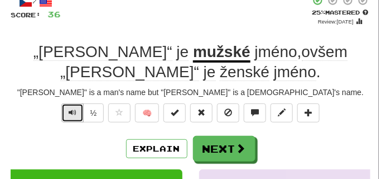
scroll to position [56, 0]
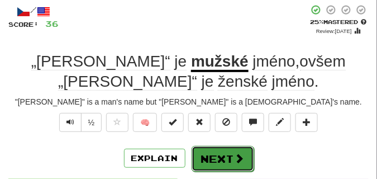
click at [224, 157] on button "Next" at bounding box center [222, 159] width 62 height 26
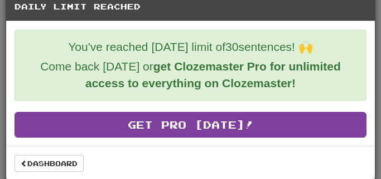
scroll to position [20, 0]
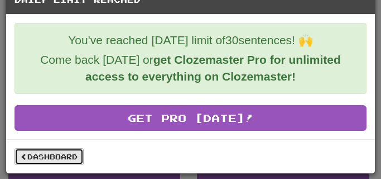
click at [46, 155] on link "Dashboard" at bounding box center [49, 156] width 69 height 17
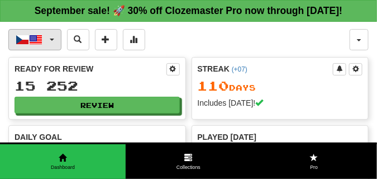
click at [51, 41] on span "button" at bounding box center [52, 39] width 4 height 2
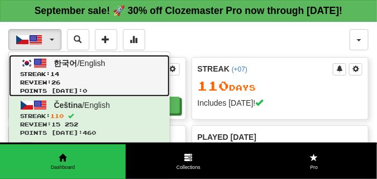
click at [48, 75] on link "한국어 / English Streak: 14 Review: 26 Points [DATE]: 0" at bounding box center [89, 76] width 161 height 42
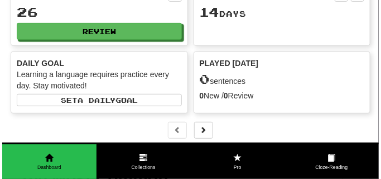
scroll to position [84, 0]
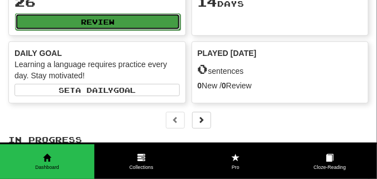
click at [147, 30] on button "Review" at bounding box center [97, 21] width 165 height 17
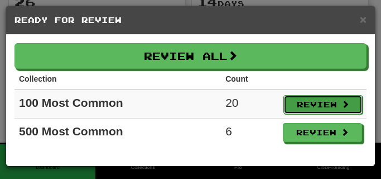
click at [319, 102] on button "Review" at bounding box center [322, 104] width 79 height 19
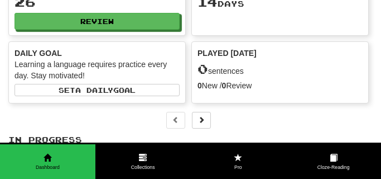
select select "**"
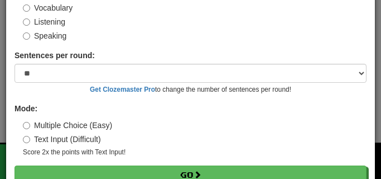
scroll to position [104, 0]
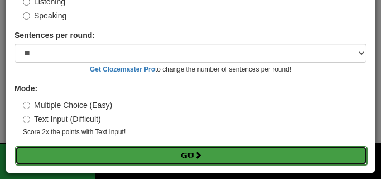
click at [223, 151] on button "Go" at bounding box center [191, 155] width 352 height 19
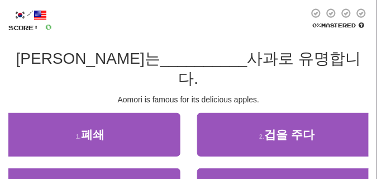
scroll to position [56, 0]
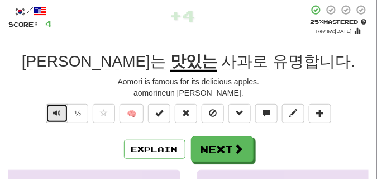
click at [61, 115] on button "Text-to-speech controls" at bounding box center [57, 113] width 22 height 19
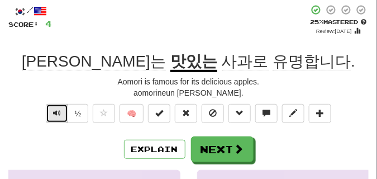
click at [61, 115] on button "Text-to-speech controls" at bounding box center [57, 113] width 22 height 19
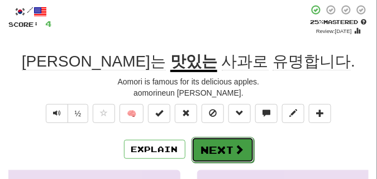
click at [210, 143] on button "Next" at bounding box center [222, 150] width 62 height 26
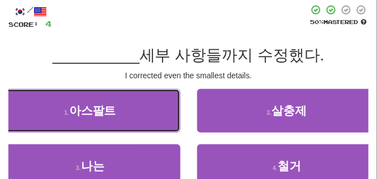
drag, startPoint x: 157, startPoint y: 117, endPoint x: 129, endPoint y: 74, distance: 51.2
click at [129, 74] on div "/ Score: 4 50 % Mastered __________ 세부 사항들까지 수정했다. I corrected even the smalles…" at bounding box center [188, 113] width 360 height 219
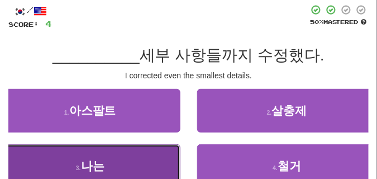
click at [120, 152] on button "3 . 나는" at bounding box center [90, 166] width 180 height 44
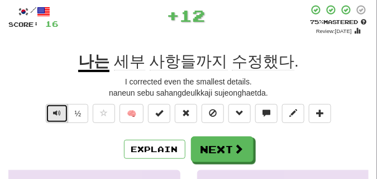
click at [50, 110] on button "Text-to-speech controls" at bounding box center [57, 113] width 22 height 19
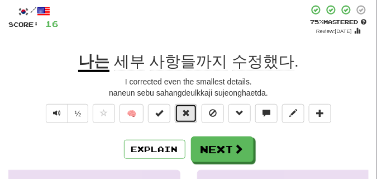
click at [192, 113] on button at bounding box center [186, 113] width 22 height 19
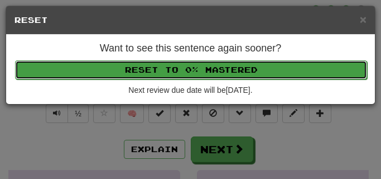
click at [179, 71] on button "Reset to 0% Mastered" at bounding box center [191, 69] width 352 height 19
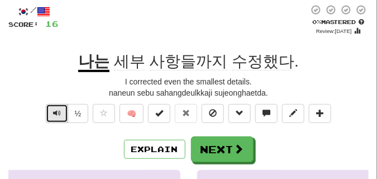
click at [53, 110] on span "Text-to-speech controls" at bounding box center [57, 113] width 8 height 8
click at [54, 108] on button "Text-to-speech controls" at bounding box center [57, 113] width 22 height 19
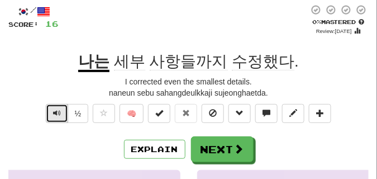
click at [54, 108] on button "Text-to-speech controls" at bounding box center [57, 113] width 22 height 19
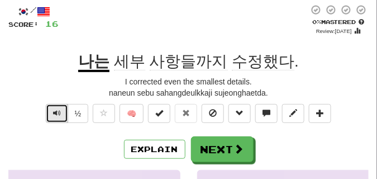
click at [54, 108] on button "Text-to-speech controls" at bounding box center [57, 113] width 22 height 19
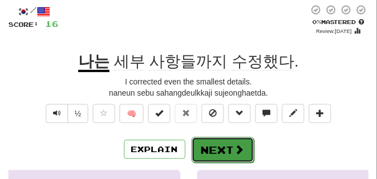
click at [230, 142] on button "Next" at bounding box center [222, 150] width 62 height 26
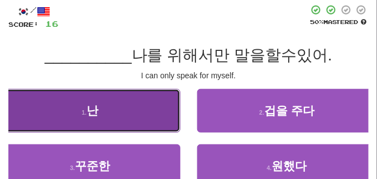
click at [133, 105] on button "1 . 난" at bounding box center [90, 111] width 180 height 44
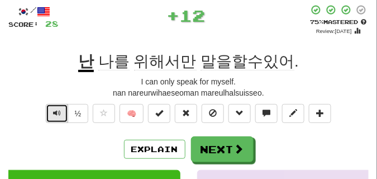
click at [53, 115] on span "Text-to-speech controls" at bounding box center [57, 113] width 8 height 8
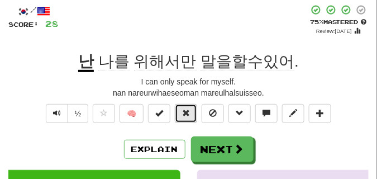
click at [191, 108] on button at bounding box center [186, 113] width 22 height 19
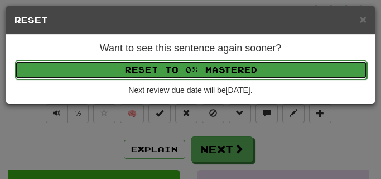
click at [189, 69] on button "Reset to 0% Mastered" at bounding box center [191, 69] width 352 height 19
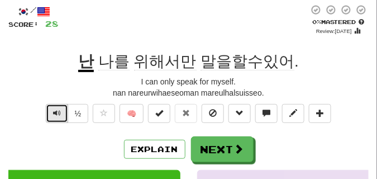
click at [53, 112] on span "Text-to-speech controls" at bounding box center [57, 113] width 8 height 8
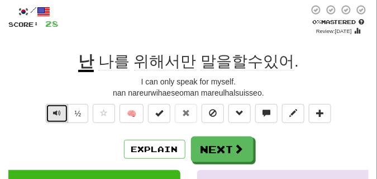
click at [53, 112] on span "Text-to-speech controls" at bounding box center [57, 113] width 8 height 8
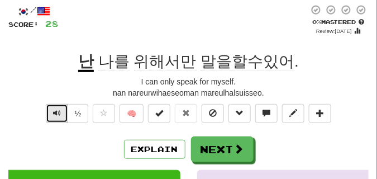
click at [53, 112] on span "Text-to-speech controls" at bounding box center [57, 113] width 8 height 8
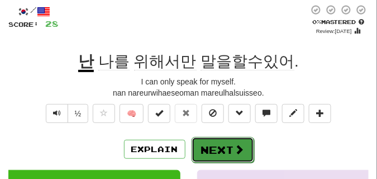
click at [226, 141] on button "Next" at bounding box center [222, 150] width 62 height 26
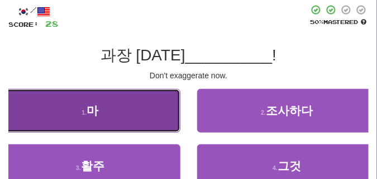
click at [74, 124] on button "1 . 마" at bounding box center [90, 111] width 180 height 44
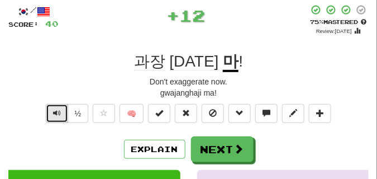
click at [56, 109] on span "Text-to-speech controls" at bounding box center [57, 113] width 8 height 8
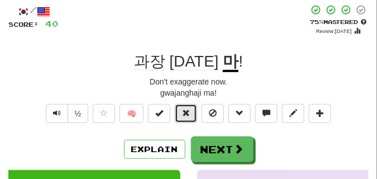
click at [182, 108] on button at bounding box center [186, 113] width 22 height 19
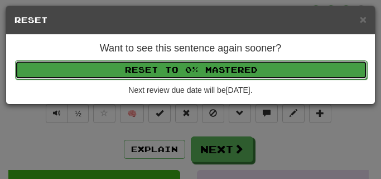
click at [156, 69] on button "Reset to 0% Mastered" at bounding box center [191, 69] width 352 height 19
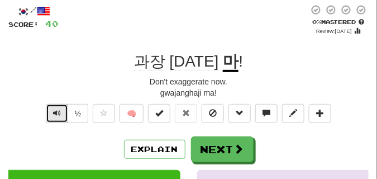
click at [56, 113] on span "Text-to-speech controls" at bounding box center [57, 113] width 8 height 8
click at [55, 113] on span "Text-to-speech controls" at bounding box center [57, 113] width 8 height 8
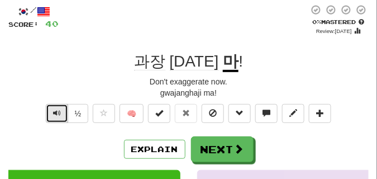
click at [55, 113] on span "Text-to-speech controls" at bounding box center [57, 113] width 8 height 8
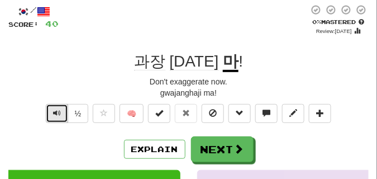
click at [55, 113] on span "Text-to-speech controls" at bounding box center [57, 113] width 8 height 8
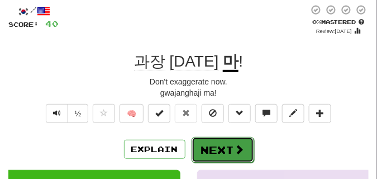
click at [215, 145] on button "Next" at bounding box center [222, 150] width 62 height 26
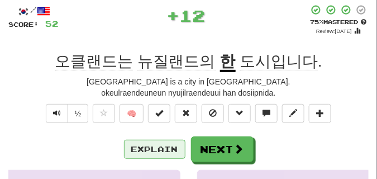
scroll to position [28, 0]
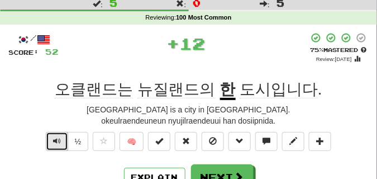
click at [59, 140] on span "Text-to-speech controls" at bounding box center [57, 141] width 8 height 8
click at [58, 139] on span "Text-to-speech controls" at bounding box center [57, 141] width 8 height 8
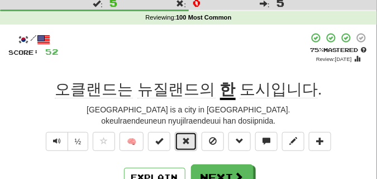
click at [182, 137] on button at bounding box center [186, 141] width 22 height 19
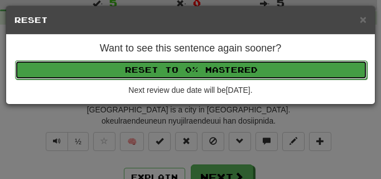
click at [166, 73] on button "Reset to 0% Mastered" at bounding box center [191, 69] width 352 height 19
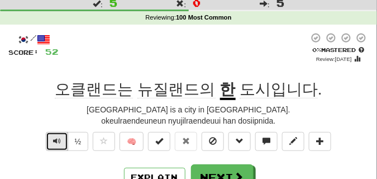
click at [49, 139] on button "Text-to-speech controls" at bounding box center [57, 141] width 22 height 19
click at [57, 140] on span "Text-to-speech controls" at bounding box center [57, 141] width 8 height 8
click at [57, 139] on span "Text-to-speech controls" at bounding box center [57, 141] width 8 height 8
click at [54, 142] on span "Text-to-speech controls" at bounding box center [57, 141] width 8 height 8
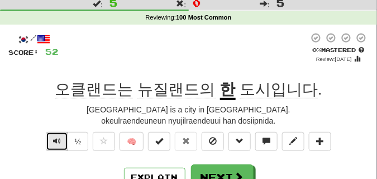
click at [54, 142] on span "Text-to-speech controls" at bounding box center [57, 141] width 8 height 8
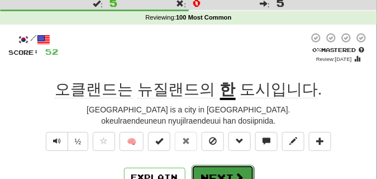
click at [216, 166] on button "Next" at bounding box center [222, 178] width 62 height 26
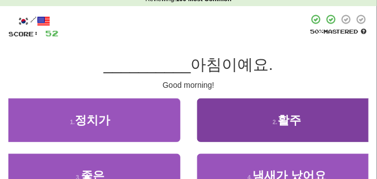
scroll to position [56, 0]
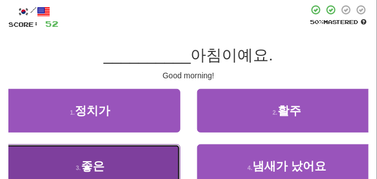
click at [111, 166] on button "3 . 좋은" at bounding box center [90, 166] width 180 height 44
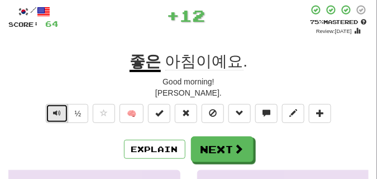
click at [53, 115] on span "Text-to-speech controls" at bounding box center [57, 113] width 8 height 8
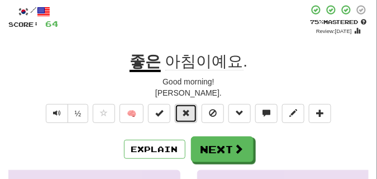
click at [188, 112] on span at bounding box center [186, 113] width 8 height 8
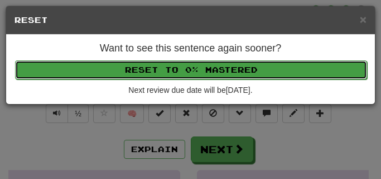
click at [165, 67] on button "Reset to 0% Mastered" at bounding box center [191, 69] width 352 height 19
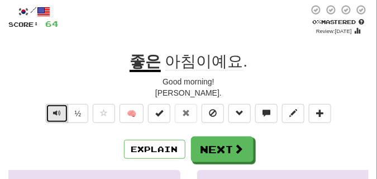
click at [60, 113] on button "Text-to-speech controls" at bounding box center [57, 113] width 22 height 19
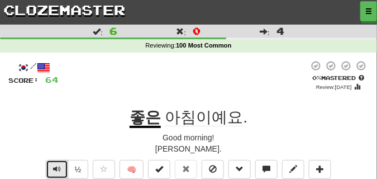
scroll to position [28, 0]
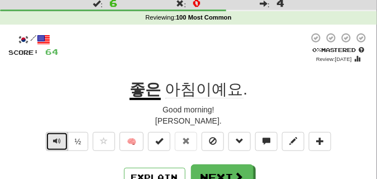
click at [53, 139] on span "Text-to-speech controls" at bounding box center [57, 141] width 8 height 8
click at [53, 140] on span "Text-to-speech controls" at bounding box center [57, 141] width 8 height 8
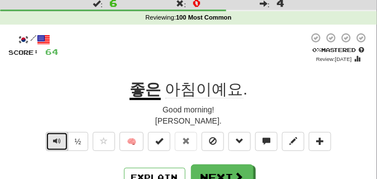
click at [53, 140] on span "Text-to-speech controls" at bounding box center [57, 141] width 8 height 8
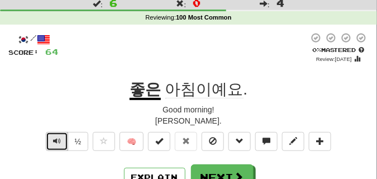
click at [53, 140] on span "Text-to-speech controls" at bounding box center [57, 141] width 8 height 8
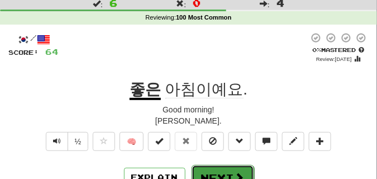
click at [199, 167] on button "Next" at bounding box center [222, 178] width 62 height 26
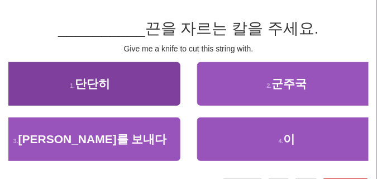
scroll to position [84, 0]
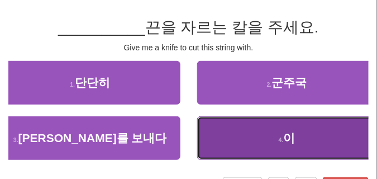
click at [241, 135] on button "4 . 이" at bounding box center [287, 138] width 180 height 44
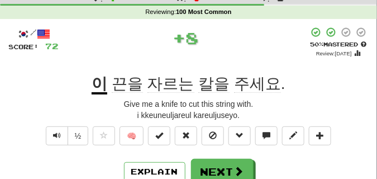
scroll to position [28, 0]
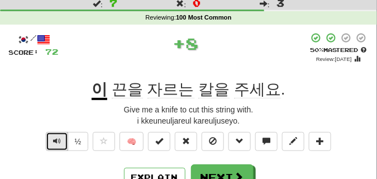
click at [57, 137] on span "Text-to-speech controls" at bounding box center [57, 141] width 8 height 8
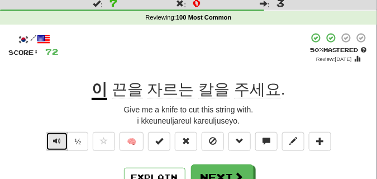
click at [57, 137] on span "Text-to-speech controls" at bounding box center [57, 141] width 8 height 8
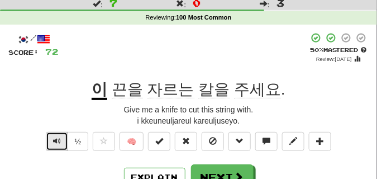
click at [57, 137] on span "Text-to-speech controls" at bounding box center [57, 141] width 8 height 8
click at [57, 143] on span "Text-to-speech controls" at bounding box center [57, 141] width 8 height 8
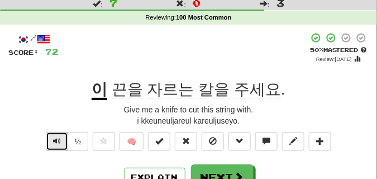
click at [57, 143] on span "Text-to-speech controls" at bounding box center [57, 141] width 8 height 8
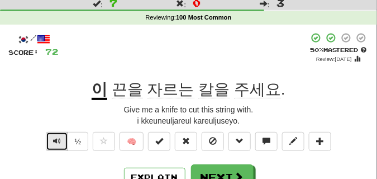
click at [57, 143] on span "Text-to-speech controls" at bounding box center [57, 141] width 8 height 8
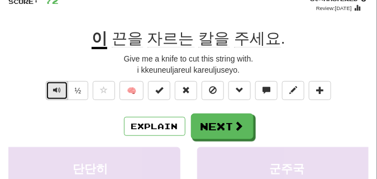
scroll to position [84, 0]
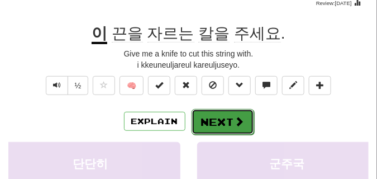
click at [216, 119] on button "Next" at bounding box center [222, 122] width 62 height 26
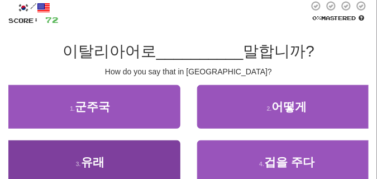
scroll to position [28, 0]
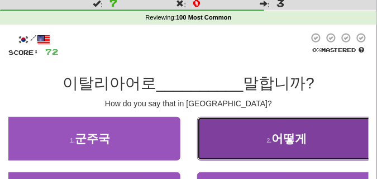
click at [221, 140] on button "2 . 어떻게" at bounding box center [287, 139] width 180 height 44
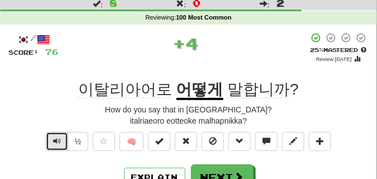
click at [56, 140] on span "Text-to-speech controls" at bounding box center [57, 141] width 8 height 8
click at [58, 139] on span "Text-to-speech controls" at bounding box center [57, 141] width 8 height 8
click at [59, 140] on span "Text-to-speech controls" at bounding box center [57, 141] width 8 height 8
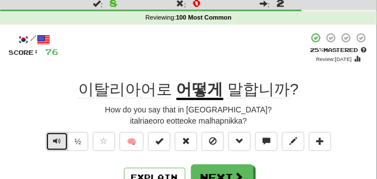
click at [59, 140] on span "Text-to-speech controls" at bounding box center [57, 141] width 8 height 8
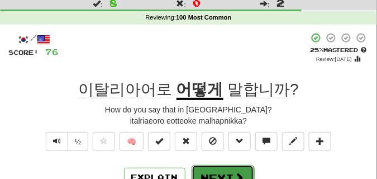
click at [218, 170] on button "Next" at bounding box center [222, 178] width 62 height 26
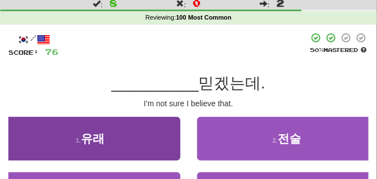
scroll to position [56, 0]
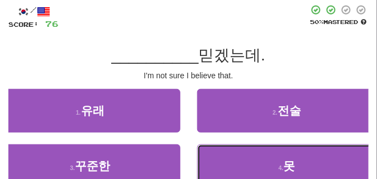
click at [211, 163] on button "4 . 못" at bounding box center [287, 166] width 180 height 44
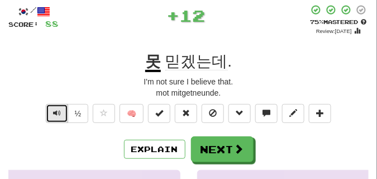
click at [57, 116] on span "Text-to-speech controls" at bounding box center [57, 113] width 8 height 8
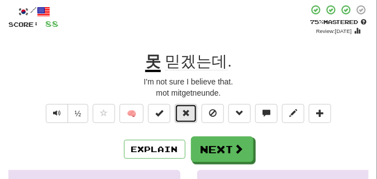
click at [185, 115] on span at bounding box center [186, 113] width 8 height 8
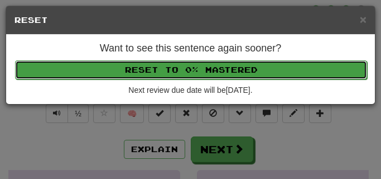
click at [168, 73] on button "Reset to 0% Mastered" at bounding box center [191, 69] width 352 height 19
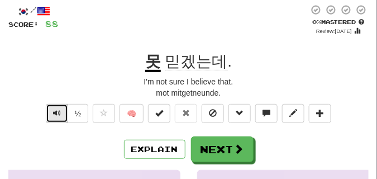
click at [54, 109] on span "Text-to-speech controls" at bounding box center [57, 113] width 8 height 8
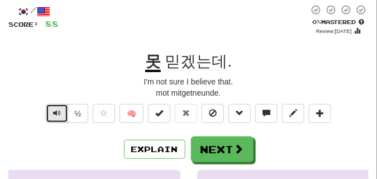
click at [54, 109] on span "Text-to-speech controls" at bounding box center [57, 113] width 8 height 8
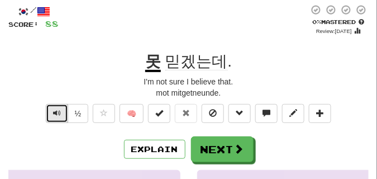
click at [54, 109] on span "Text-to-speech controls" at bounding box center [57, 113] width 8 height 8
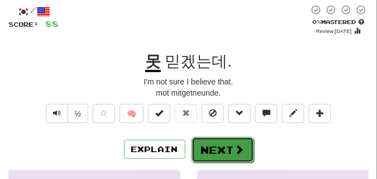
click at [208, 141] on button "Next" at bounding box center [222, 150] width 62 height 26
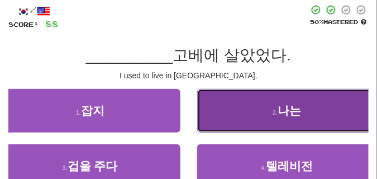
click at [260, 121] on button "2 . 나는" at bounding box center [287, 111] width 180 height 44
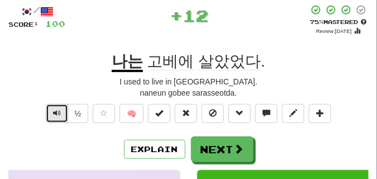
click at [61, 112] on button "Text-to-speech controls" at bounding box center [57, 113] width 22 height 19
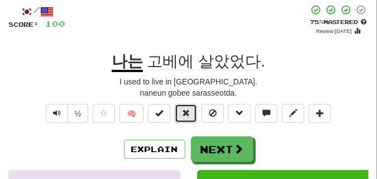
click at [194, 115] on button at bounding box center [186, 113] width 22 height 19
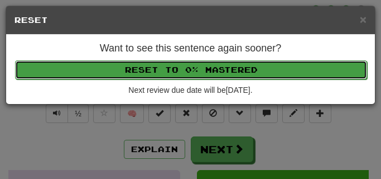
click at [183, 69] on button "Reset to 0% Mastered" at bounding box center [191, 69] width 352 height 19
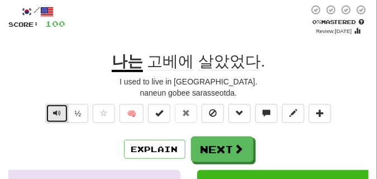
click at [64, 110] on button "Text-to-speech controls" at bounding box center [57, 113] width 22 height 19
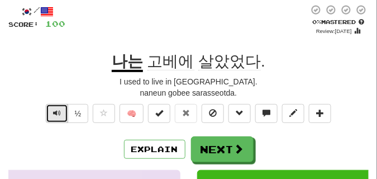
click at [64, 110] on button "Text-to-speech controls" at bounding box center [57, 113] width 22 height 19
click at [63, 109] on button "Text-to-speech controls" at bounding box center [57, 113] width 22 height 19
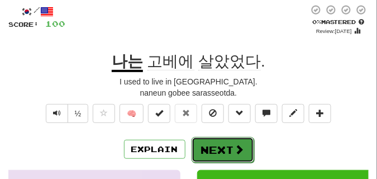
click at [209, 142] on button "Next" at bounding box center [222, 150] width 62 height 26
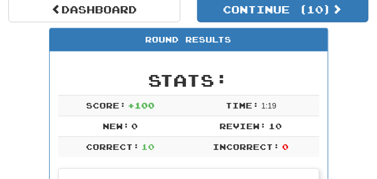
scroll to position [49, 0]
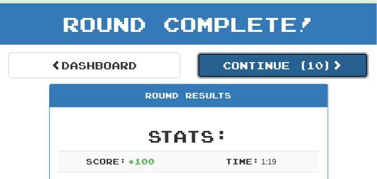
click at [201, 67] on button "Continue ( 10 )" at bounding box center [283, 65] width 172 height 26
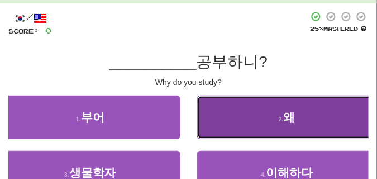
click at [229, 108] on button "2 . 왜" at bounding box center [287, 117] width 180 height 44
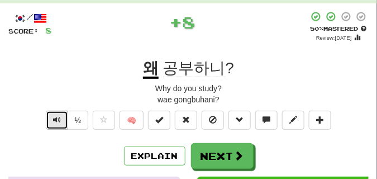
click at [62, 117] on button "Text-to-speech controls" at bounding box center [57, 119] width 22 height 19
click at [61, 117] on button "Text-to-speech controls" at bounding box center [57, 119] width 22 height 19
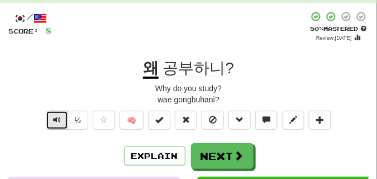
click at [61, 117] on button "Text-to-speech controls" at bounding box center [57, 119] width 22 height 19
click at [55, 117] on span "Text-to-speech controls" at bounding box center [57, 119] width 8 height 8
click at [60, 117] on button "Text-to-speech controls" at bounding box center [57, 119] width 22 height 19
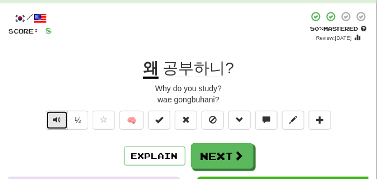
click at [60, 117] on button "Text-to-speech controls" at bounding box center [57, 119] width 22 height 19
click at [60, 116] on button "Text-to-speech controls" at bounding box center [57, 119] width 22 height 19
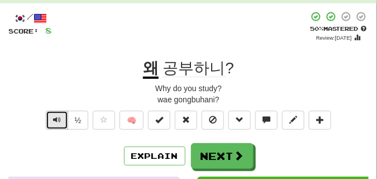
click at [60, 116] on button "Text-to-speech controls" at bounding box center [57, 119] width 22 height 19
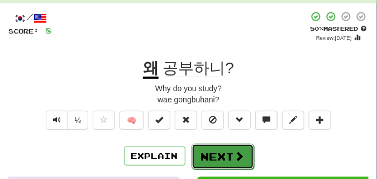
click at [220, 149] on button "Next" at bounding box center [222, 156] width 62 height 26
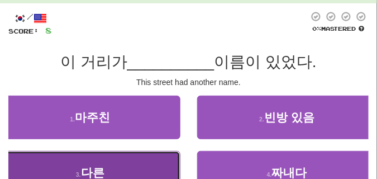
click at [113, 166] on button "3 . 다른" at bounding box center [90, 173] width 180 height 44
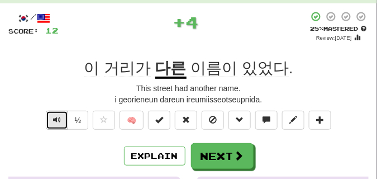
click at [59, 119] on span "Text-to-speech controls" at bounding box center [57, 119] width 8 height 8
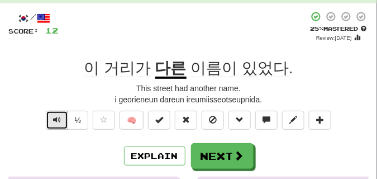
click at [59, 119] on span "Text-to-speech controls" at bounding box center [57, 119] width 8 height 8
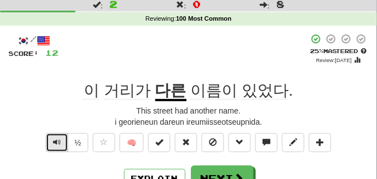
scroll to position [56, 0]
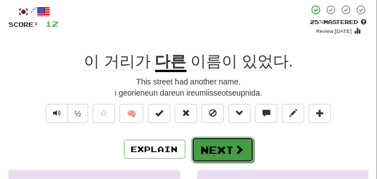
click at [206, 143] on button "Next" at bounding box center [222, 150] width 62 height 26
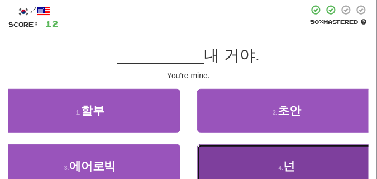
click at [243, 163] on button "4 . 넌" at bounding box center [287, 166] width 180 height 44
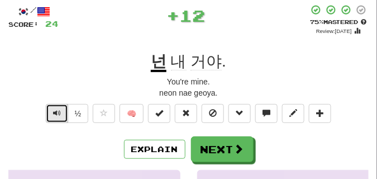
click at [56, 117] on span "Text-to-speech controls" at bounding box center [57, 113] width 8 height 8
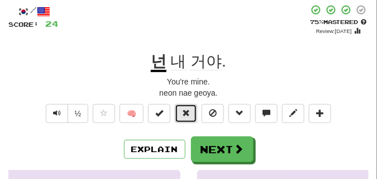
click at [182, 112] on button at bounding box center [186, 113] width 22 height 19
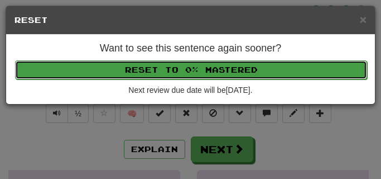
click at [171, 71] on button "Reset to 0% Mastered" at bounding box center [191, 69] width 352 height 19
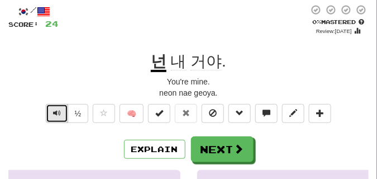
click at [56, 110] on span "Text-to-speech controls" at bounding box center [57, 113] width 8 height 8
click at [56, 109] on span "Text-to-speech controls" at bounding box center [57, 113] width 8 height 8
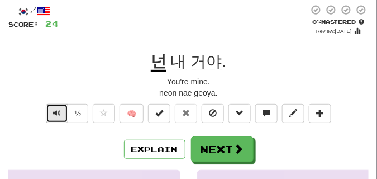
click at [57, 109] on span "Text-to-speech controls" at bounding box center [57, 113] width 8 height 8
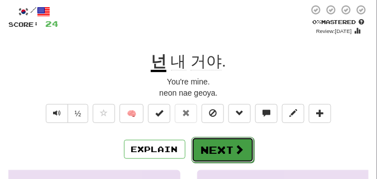
click at [214, 139] on button "Next" at bounding box center [222, 150] width 62 height 26
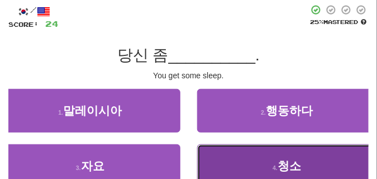
click at [245, 151] on button "4 . 청소" at bounding box center [287, 166] width 180 height 44
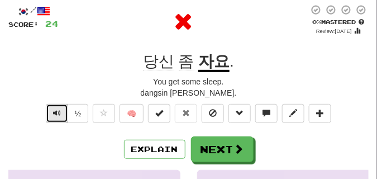
click at [55, 114] on span "Text-to-speech controls" at bounding box center [57, 113] width 8 height 8
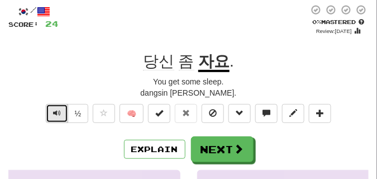
click at [55, 114] on span "Text-to-speech controls" at bounding box center [57, 113] width 8 height 8
click at [62, 114] on button "Text-to-speech controls" at bounding box center [57, 113] width 22 height 19
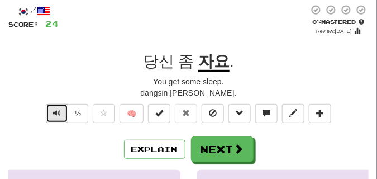
click at [62, 114] on button "Text-to-speech controls" at bounding box center [57, 113] width 22 height 19
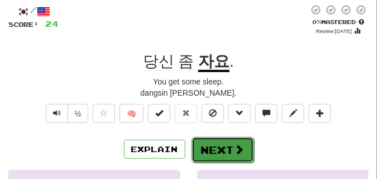
click at [209, 140] on button "Next" at bounding box center [222, 150] width 62 height 26
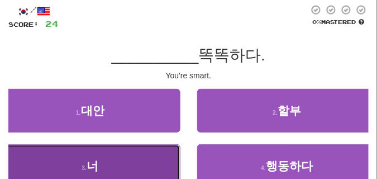
click at [129, 152] on button "3 . 너" at bounding box center [90, 166] width 180 height 44
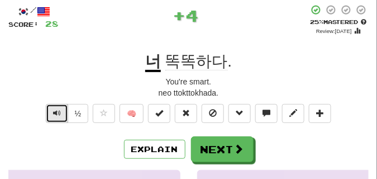
click at [59, 115] on span "Text-to-speech controls" at bounding box center [57, 113] width 8 height 8
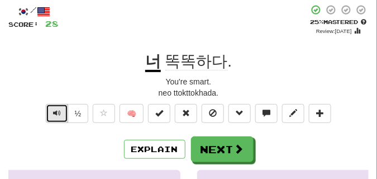
click at [59, 115] on span "Text-to-speech controls" at bounding box center [57, 113] width 8 height 8
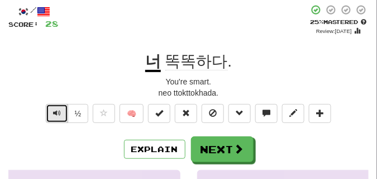
click at [59, 115] on span "Text-to-speech controls" at bounding box center [57, 113] width 8 height 8
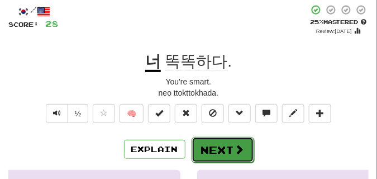
click at [197, 137] on button "Next" at bounding box center [222, 150] width 62 height 26
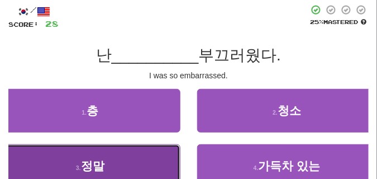
click at [158, 158] on button "3 . 정말" at bounding box center [90, 166] width 180 height 44
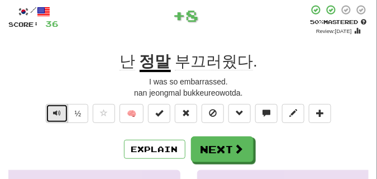
click at [50, 116] on button "Text-to-speech controls" at bounding box center [57, 113] width 22 height 19
click at [51, 115] on button "Text-to-speech controls" at bounding box center [57, 113] width 22 height 19
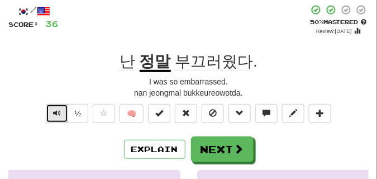
click at [54, 109] on span "Text-to-speech controls" at bounding box center [57, 113] width 8 height 8
click at [61, 112] on button "Text-to-speech controls" at bounding box center [57, 113] width 22 height 19
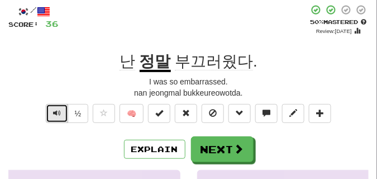
click at [61, 112] on button "Text-to-speech controls" at bounding box center [57, 113] width 22 height 19
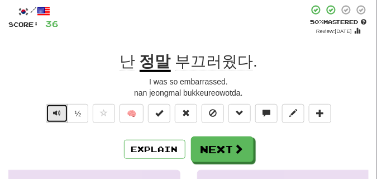
click at [61, 112] on button "Text-to-speech controls" at bounding box center [57, 113] width 22 height 19
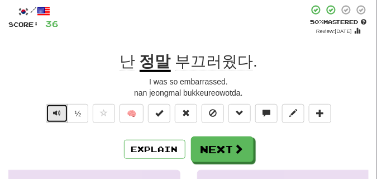
click at [61, 112] on button "Text-to-speech controls" at bounding box center [57, 113] width 22 height 19
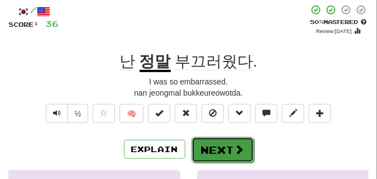
click at [224, 141] on button "Next" at bounding box center [222, 150] width 62 height 26
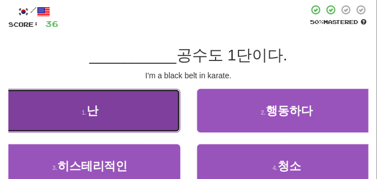
click at [150, 113] on button "1 . 난" at bounding box center [90, 111] width 180 height 44
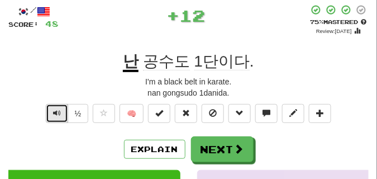
click at [60, 114] on span "Text-to-speech controls" at bounding box center [57, 113] width 8 height 8
click at [60, 113] on span "Text-to-speech controls" at bounding box center [57, 113] width 8 height 8
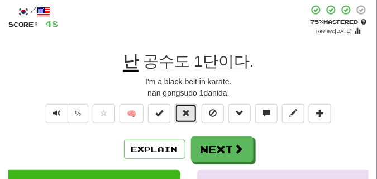
click at [182, 110] on span at bounding box center [186, 113] width 8 height 8
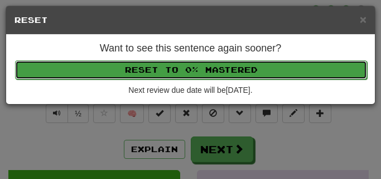
click at [177, 75] on button "Reset to 0% Mastered" at bounding box center [191, 69] width 352 height 19
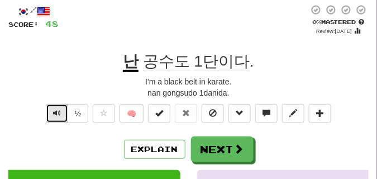
click at [53, 114] on span "Text-to-speech controls" at bounding box center [57, 113] width 8 height 8
click at [53, 115] on span "Text-to-speech controls" at bounding box center [57, 113] width 8 height 8
click at [55, 113] on span "Text-to-speech controls" at bounding box center [57, 113] width 8 height 8
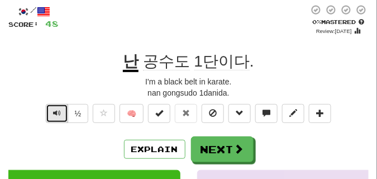
click at [55, 113] on span "Text-to-speech controls" at bounding box center [57, 113] width 8 height 8
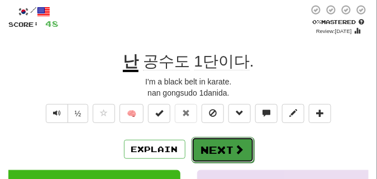
click at [211, 144] on button "Next" at bounding box center [222, 150] width 62 height 26
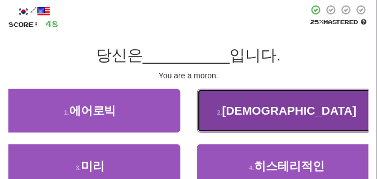
click at [281, 112] on span "바보" at bounding box center [289, 110] width 134 height 13
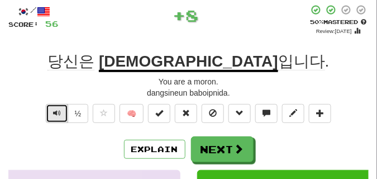
click at [62, 113] on button "Text-to-speech controls" at bounding box center [57, 113] width 22 height 19
click at [58, 115] on span "Text-to-speech controls" at bounding box center [57, 113] width 8 height 8
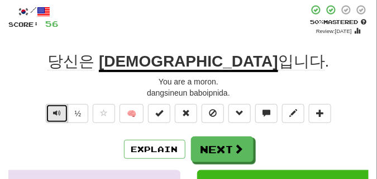
click at [58, 115] on span "Text-to-speech controls" at bounding box center [57, 113] width 8 height 8
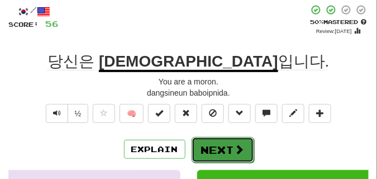
click at [205, 142] on button "Next" at bounding box center [222, 150] width 62 height 26
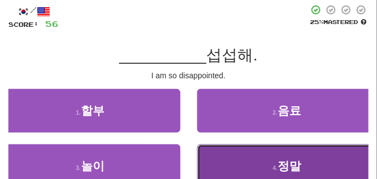
click at [267, 162] on button "4 . 정말" at bounding box center [287, 166] width 180 height 44
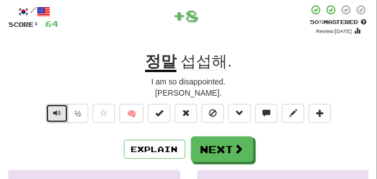
click at [53, 110] on span "Text-to-speech controls" at bounding box center [57, 113] width 8 height 8
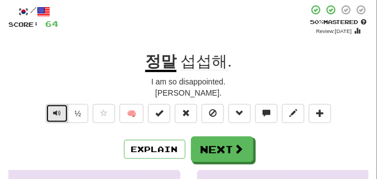
click at [53, 110] on span "Text-to-speech controls" at bounding box center [57, 113] width 8 height 8
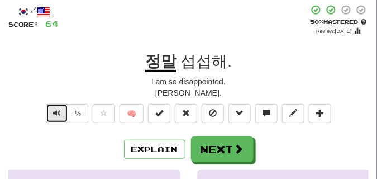
click at [53, 110] on span "Text-to-speech controls" at bounding box center [57, 113] width 8 height 8
click at [56, 116] on span "Text-to-speech controls" at bounding box center [57, 113] width 8 height 8
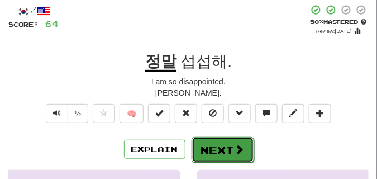
click at [204, 139] on button "Next" at bounding box center [222, 150] width 62 height 26
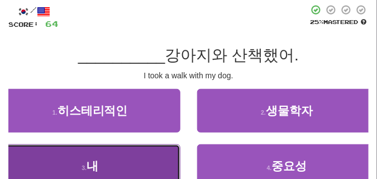
click at [163, 153] on button "3 . 내" at bounding box center [90, 166] width 180 height 44
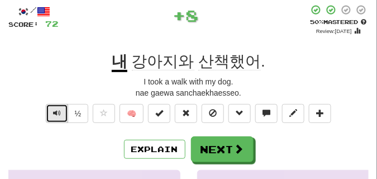
click at [57, 109] on span "Text-to-speech controls" at bounding box center [57, 113] width 8 height 8
click at [59, 112] on span "Text-to-speech controls" at bounding box center [57, 113] width 8 height 8
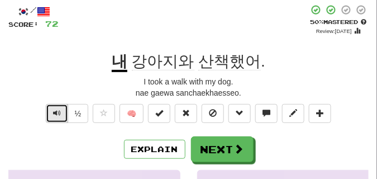
click at [59, 112] on span "Text-to-speech controls" at bounding box center [57, 113] width 8 height 8
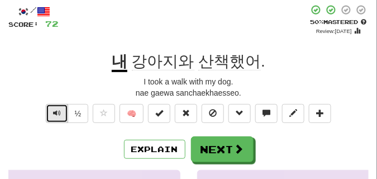
click at [59, 112] on span "Text-to-speech controls" at bounding box center [57, 113] width 8 height 8
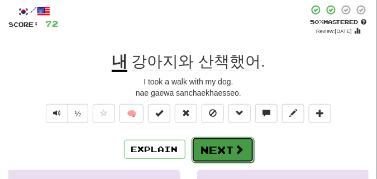
click at [223, 143] on button "Next" at bounding box center [222, 150] width 62 height 26
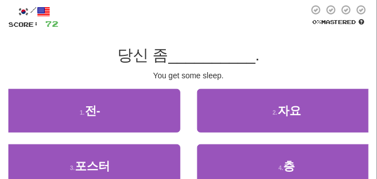
scroll to position [0, 0]
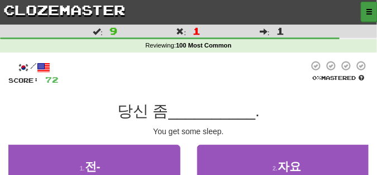
click at [370, 13] on span "button" at bounding box center [368, 11] width 7 height 7
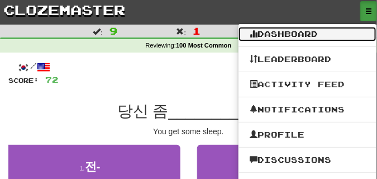
click at [298, 36] on link "Dashboard" at bounding box center [307, 34] width 138 height 15
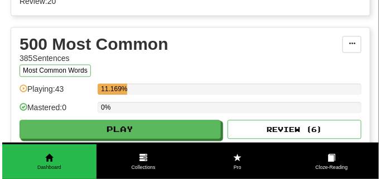
scroll to position [446, 0]
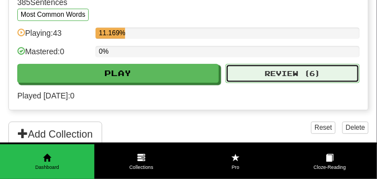
click at [262, 83] on button "Review ( 6 )" at bounding box center [292, 73] width 134 height 19
select select "**"
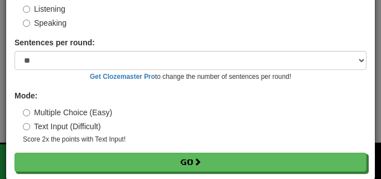
scroll to position [104, 0]
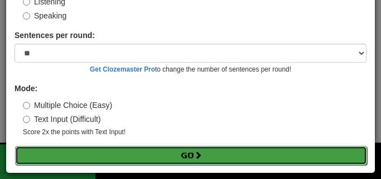
click at [187, 153] on button "Go" at bounding box center [191, 155] width 352 height 19
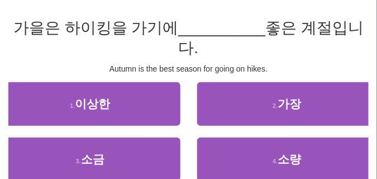
scroll to position [84, 0]
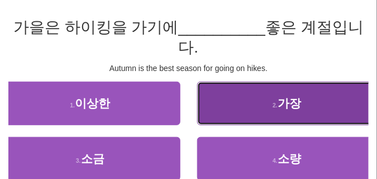
click at [260, 100] on button "2 . 가장" at bounding box center [287, 103] width 180 height 44
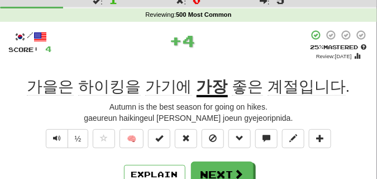
scroll to position [28, 0]
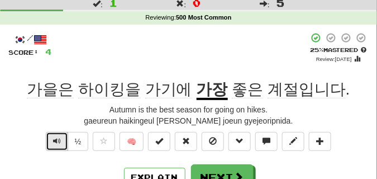
click at [61, 142] on button "Text-to-speech controls" at bounding box center [57, 141] width 22 height 19
click at [78, 57] on div "+ 4" at bounding box center [180, 47] width 256 height 31
click at [57, 139] on span "Text-to-speech controls" at bounding box center [57, 141] width 8 height 8
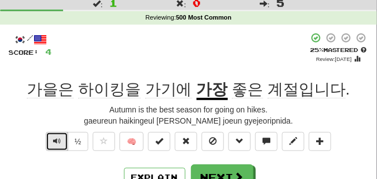
click at [57, 139] on span "Text-to-speech controls" at bounding box center [57, 141] width 8 height 8
click at [56, 138] on span "Text-to-speech controls" at bounding box center [57, 141] width 8 height 8
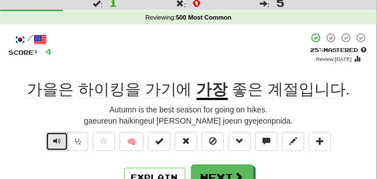
click at [56, 138] on span "Text-to-speech controls" at bounding box center [57, 141] width 8 height 8
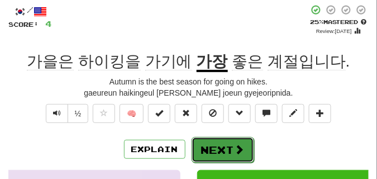
click at [229, 140] on button "Next" at bounding box center [222, 150] width 62 height 26
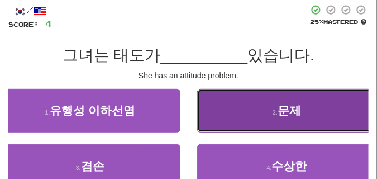
click at [244, 112] on button "2 . 문제" at bounding box center [287, 111] width 180 height 44
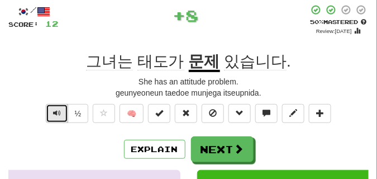
click at [62, 113] on button "Text-to-speech controls" at bounding box center [57, 113] width 22 height 19
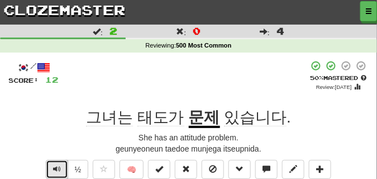
scroll to position [28, 0]
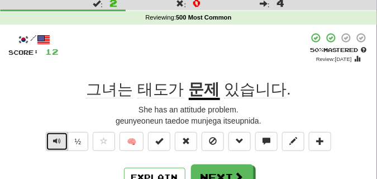
click at [60, 140] on button "Text-to-speech controls" at bounding box center [57, 141] width 22 height 19
click at [60, 139] on button "Text-to-speech controls" at bounding box center [57, 141] width 22 height 19
click at [57, 139] on span "Text-to-speech controls" at bounding box center [57, 141] width 8 height 8
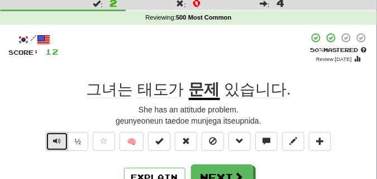
click at [57, 139] on span "Text-to-speech controls" at bounding box center [57, 141] width 8 height 8
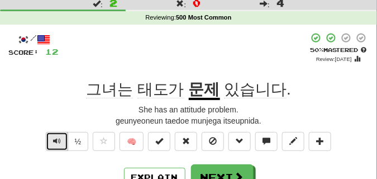
click at [57, 139] on span "Text-to-speech controls" at bounding box center [57, 141] width 8 height 8
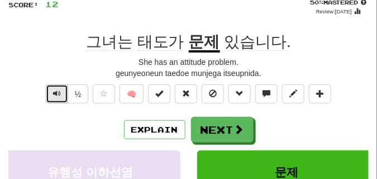
scroll to position [84, 0]
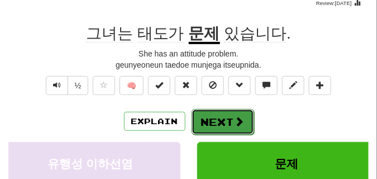
click at [231, 112] on button "Next" at bounding box center [222, 122] width 62 height 26
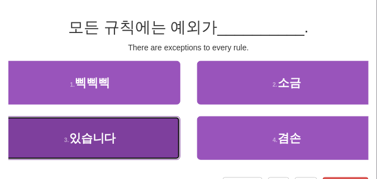
click at [127, 134] on button "3 . 있습니다" at bounding box center [90, 138] width 180 height 44
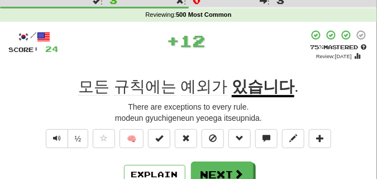
scroll to position [28, 0]
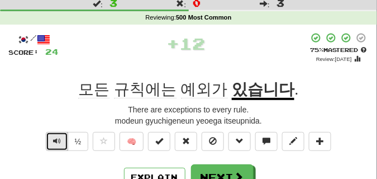
click at [65, 137] on button "Text-to-speech controls" at bounding box center [57, 141] width 22 height 19
click at [65, 136] on button "Text-to-speech controls" at bounding box center [57, 141] width 22 height 19
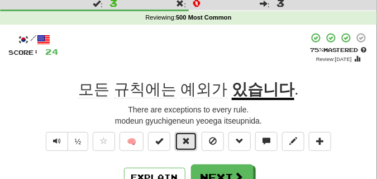
click at [190, 138] on span at bounding box center [186, 141] width 8 height 8
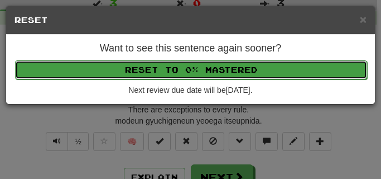
click at [184, 78] on button "Reset to 0% Mastered" at bounding box center [191, 69] width 352 height 19
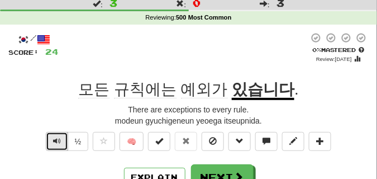
click at [54, 144] on span "Text-to-speech controls" at bounding box center [57, 141] width 8 height 8
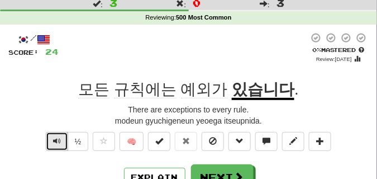
click at [54, 144] on span "Text-to-speech controls" at bounding box center [57, 141] width 8 height 8
click at [54, 143] on span "Text-to-speech controls" at bounding box center [57, 141] width 8 height 8
click at [56, 139] on span "Text-to-speech controls" at bounding box center [57, 141] width 8 height 8
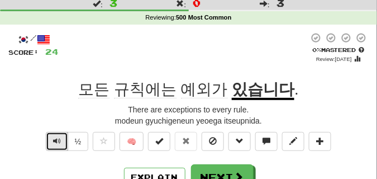
click at [56, 139] on span "Text-to-speech controls" at bounding box center [57, 141] width 8 height 8
click at [56, 138] on span "Text-to-speech controls" at bounding box center [57, 141] width 8 height 8
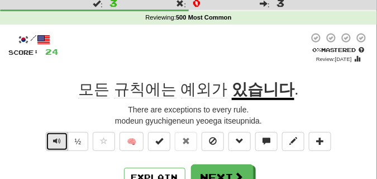
click at [56, 138] on span "Text-to-speech controls" at bounding box center [57, 141] width 8 height 8
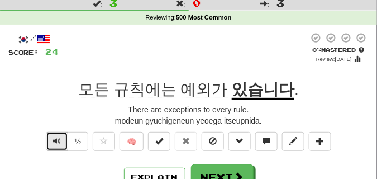
click at [56, 138] on span "Text-to-speech controls" at bounding box center [57, 141] width 8 height 8
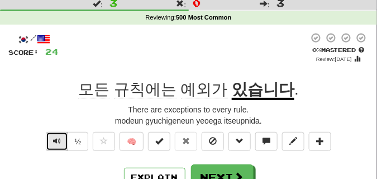
click at [56, 138] on span "Text-to-speech controls" at bounding box center [57, 141] width 8 height 8
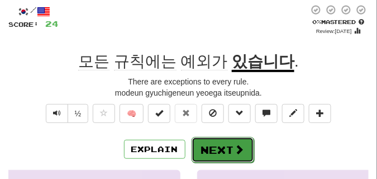
click at [228, 141] on button "Next" at bounding box center [222, 150] width 62 height 26
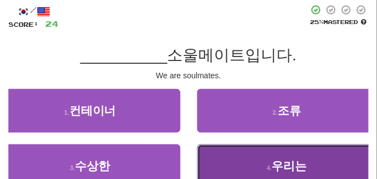
click at [243, 158] on button "4 . 우리는" at bounding box center [287, 166] width 180 height 44
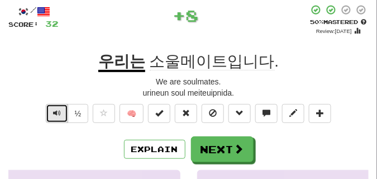
click at [60, 112] on span "Text-to-speech controls" at bounding box center [57, 113] width 8 height 8
click at [56, 103] on div "/ Score: 32 + 8 50 % Mastered Review: 2025-09-30 우리는 소울메이트입니다 . We are soulmate…" at bounding box center [188, 162] width 360 height 317
click at [57, 110] on span "Text-to-speech controls" at bounding box center [57, 113] width 8 height 8
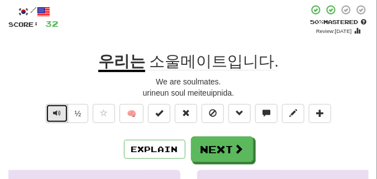
click at [54, 117] on span "Text-to-speech controls" at bounding box center [57, 113] width 8 height 8
click at [57, 116] on span "Text-to-speech controls" at bounding box center [57, 113] width 8 height 8
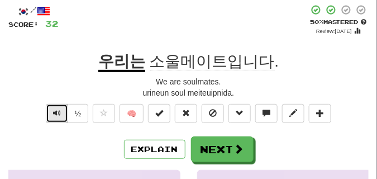
click at [57, 116] on span "Text-to-speech controls" at bounding box center [57, 113] width 8 height 8
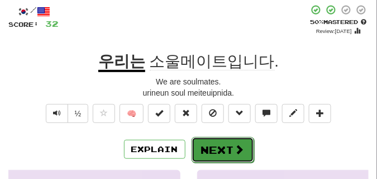
click at [214, 140] on button "Next" at bounding box center [222, 150] width 62 height 26
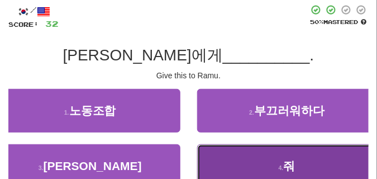
click at [245, 163] on button "4 . 줘" at bounding box center [287, 166] width 180 height 44
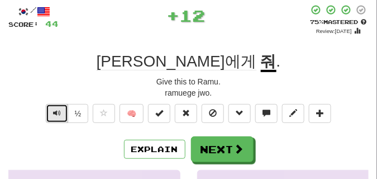
click at [55, 114] on span "Text-to-speech controls" at bounding box center [57, 113] width 8 height 8
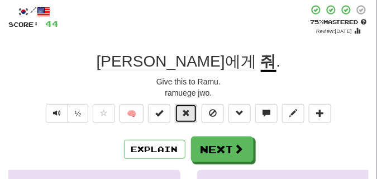
click at [186, 112] on span at bounding box center [186, 113] width 8 height 8
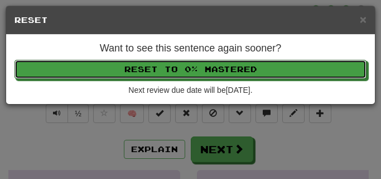
drag, startPoint x: 171, startPoint y: 70, endPoint x: 155, endPoint y: 75, distance: 16.2
click at [171, 70] on button "Reset to 0% Mastered" at bounding box center [191, 69] width 352 height 19
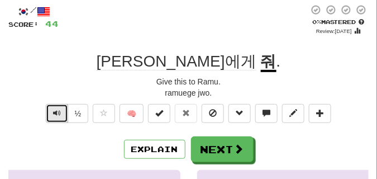
click at [58, 113] on span "Text-to-speech controls" at bounding box center [57, 113] width 8 height 8
click at [53, 112] on span "Text-to-speech controls" at bounding box center [57, 113] width 8 height 8
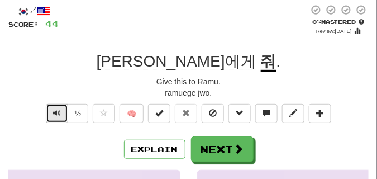
click at [53, 112] on span "Text-to-speech controls" at bounding box center [57, 113] width 8 height 8
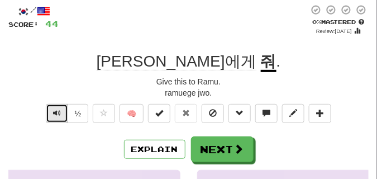
click at [56, 113] on span "Text-to-speech controls" at bounding box center [57, 113] width 8 height 8
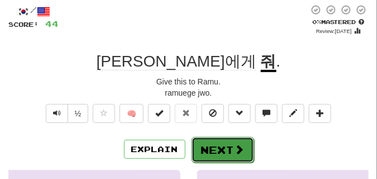
click at [218, 142] on button "Next" at bounding box center [222, 150] width 62 height 26
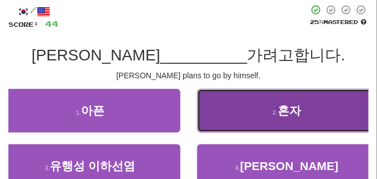
click at [245, 123] on button "2 . 혼자" at bounding box center [287, 111] width 180 height 44
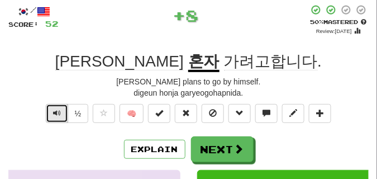
click at [54, 112] on span "Text-to-speech controls" at bounding box center [57, 113] width 8 height 8
click at [54, 115] on span "Text-to-speech controls" at bounding box center [57, 113] width 8 height 8
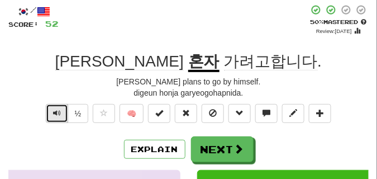
click at [54, 115] on span "Text-to-speech controls" at bounding box center [57, 113] width 8 height 8
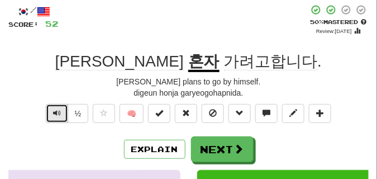
click at [59, 116] on span "Text-to-speech controls" at bounding box center [57, 113] width 8 height 8
click at [56, 115] on span "Text-to-speech controls" at bounding box center [57, 113] width 8 height 8
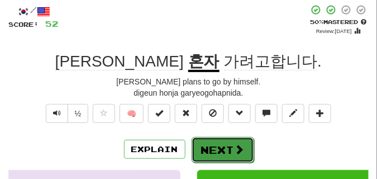
click at [209, 145] on button "Next" at bounding box center [222, 150] width 62 height 26
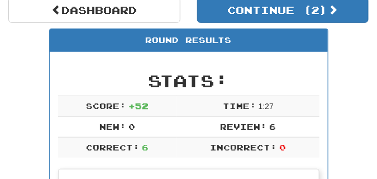
scroll to position [105, 0]
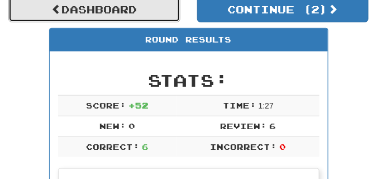
click at [131, 14] on link "Dashboard" at bounding box center [94, 10] width 172 height 26
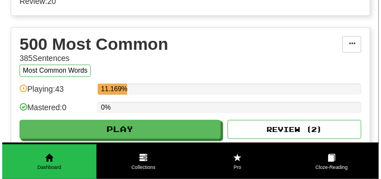
scroll to position [446, 0]
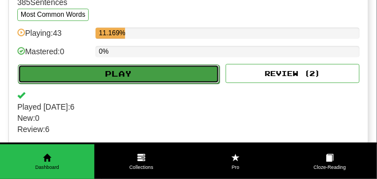
click at [141, 83] on button "Play" at bounding box center [118, 73] width 201 height 19
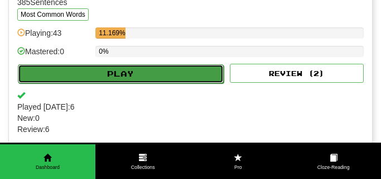
select select "**"
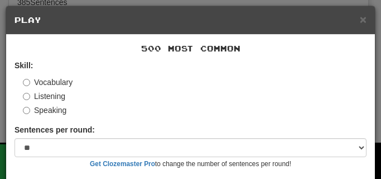
scroll to position [94, 0]
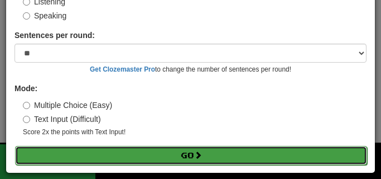
click at [157, 152] on button "Go" at bounding box center [191, 155] width 352 height 19
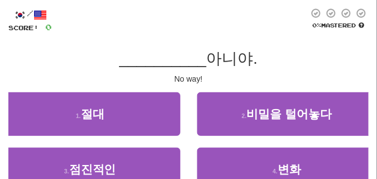
scroll to position [56, 0]
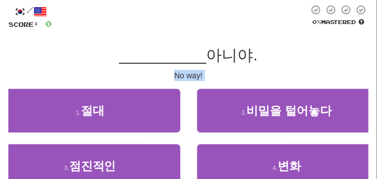
drag, startPoint x: 167, startPoint y: 78, endPoint x: 204, endPoint y: 81, distance: 37.0
click at [204, 81] on div "/ Score: 0 0 % Mastered __________ 아니야. No way! 1 . 절대 2 . 비밀을 털어놓다 3 . 점진적인 4 …" at bounding box center [188, 113] width 360 height 219
copy body "No way! 1 . 절대 2 . 비밀을 털어놓다 3 . 점진적인 4 . 변화 Help! Report"
click at [71, 52] on div "__________ 아니야." at bounding box center [188, 55] width 360 height 20
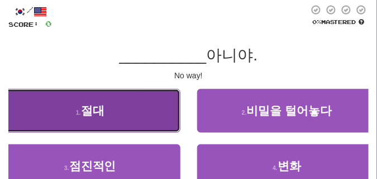
click at [87, 120] on button "1 . 절대" at bounding box center [90, 111] width 180 height 44
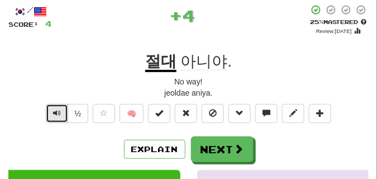
click at [63, 117] on button "Text-to-speech controls" at bounding box center [57, 113] width 22 height 19
click at [63, 116] on button "Text-to-speech controls" at bounding box center [57, 113] width 22 height 19
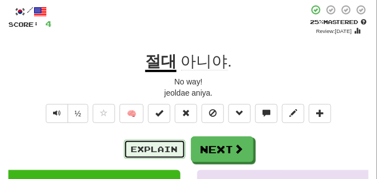
click at [148, 147] on button "Explain" at bounding box center [154, 148] width 61 height 19
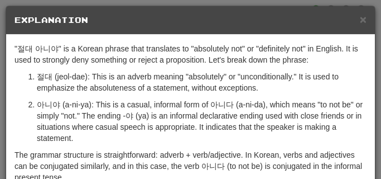
click at [148, 147] on div ""절대 아니야" is a Korean phrase that translates to "absolutely not" or "definitely …" at bounding box center [190, 149] width 369 height 229
click at [362, 19] on span "×" at bounding box center [363, 19] width 7 height 13
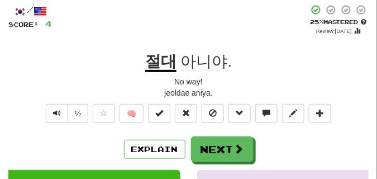
click at [78, 83] on div "No way!" at bounding box center [188, 81] width 360 height 11
click at [54, 117] on span "Text-to-speech controls" at bounding box center [57, 113] width 8 height 8
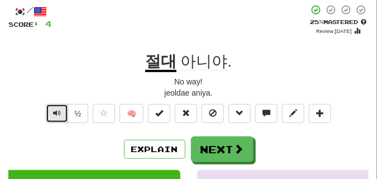
click at [54, 117] on span "Text-to-speech controls" at bounding box center [57, 113] width 8 height 8
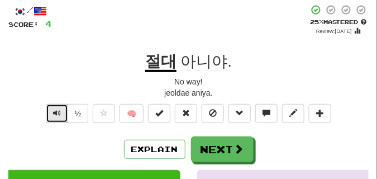
click at [54, 117] on span "Text-to-speech controls" at bounding box center [57, 113] width 8 height 8
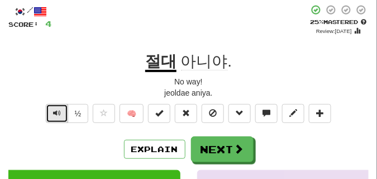
click at [54, 116] on span "Text-to-speech controls" at bounding box center [57, 113] width 8 height 8
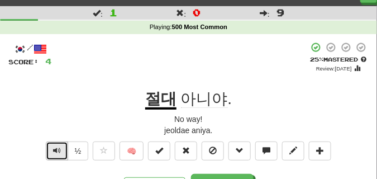
scroll to position [28, 0]
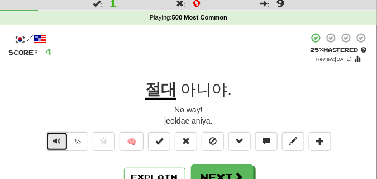
click at [55, 137] on span "Text-to-speech controls" at bounding box center [57, 141] width 8 height 8
click at [54, 137] on span "Text-to-speech controls" at bounding box center [57, 141] width 8 height 8
click at [54, 135] on button "Text-to-speech controls" at bounding box center [57, 141] width 22 height 19
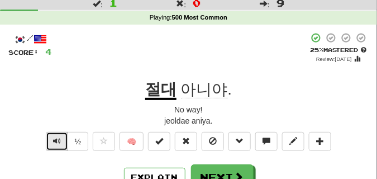
click at [54, 135] on button "Text-to-speech controls" at bounding box center [57, 141] width 22 height 19
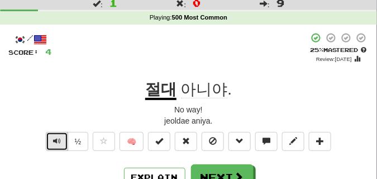
click at [54, 135] on button "Text-to-speech controls" at bounding box center [57, 141] width 22 height 19
